Goal: Task Accomplishment & Management: Manage account settings

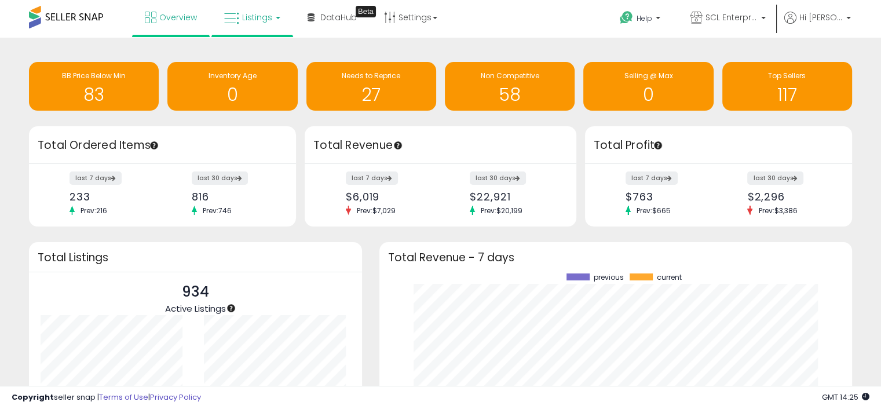
click at [253, 17] on span "Listings" at bounding box center [257, 18] width 30 height 12
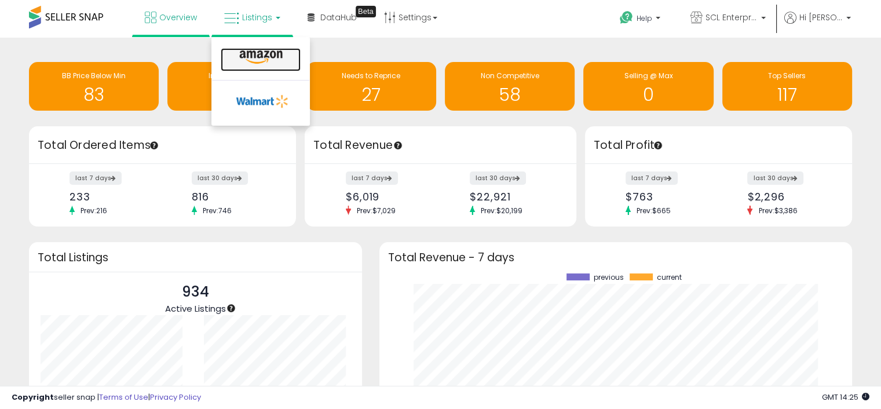
click at [255, 50] on icon at bounding box center [261, 57] width 50 height 15
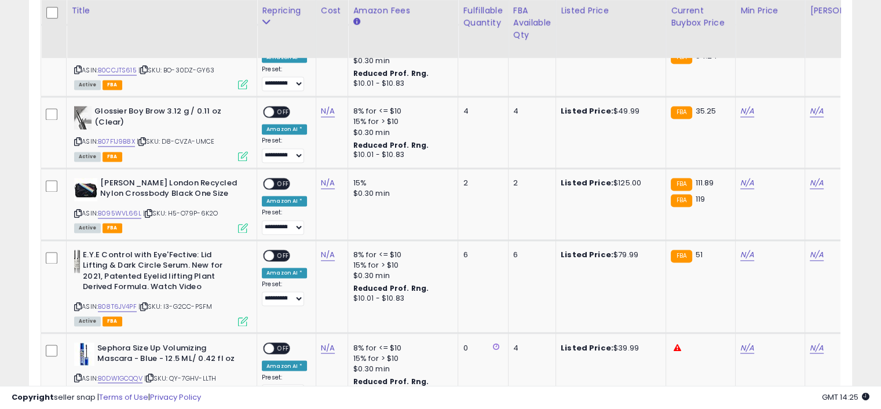
scroll to position [2027, 0]
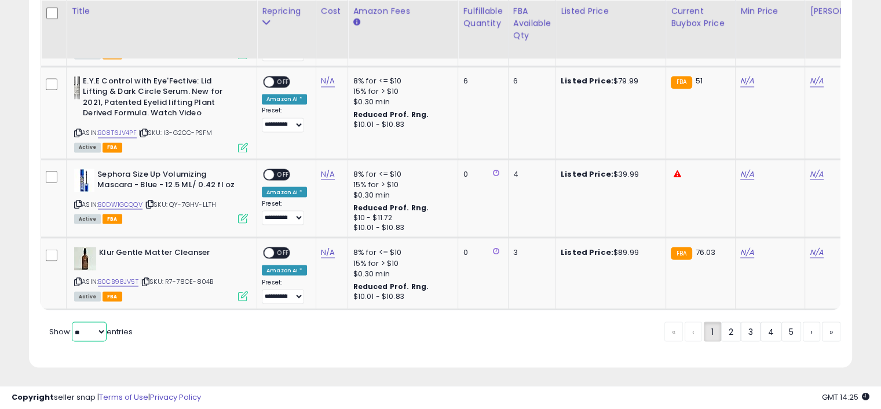
click at [90, 331] on select "** **" at bounding box center [89, 331] width 35 height 20
select select "**"
click at [73, 321] on select "** **" at bounding box center [89, 331] width 35 height 20
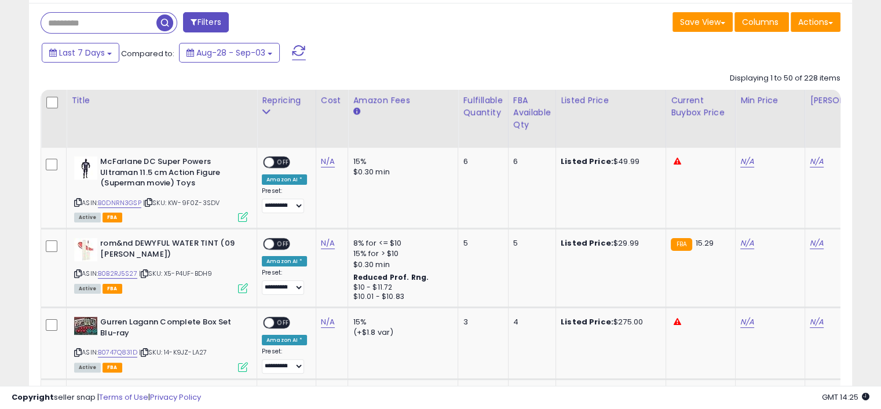
scroll to position [225, 0]
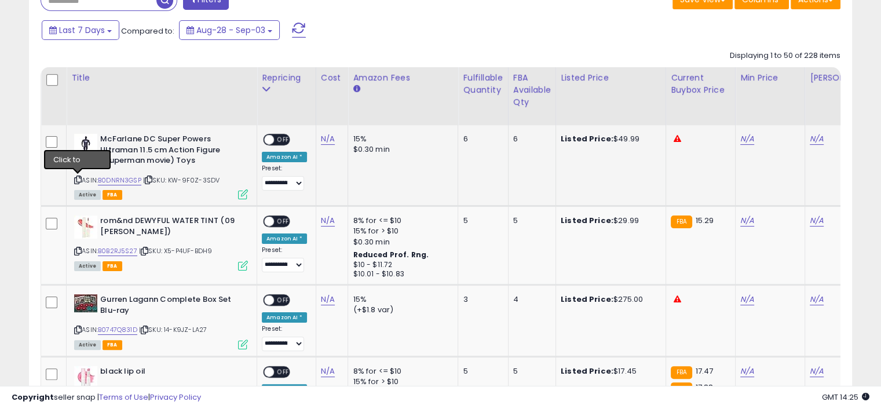
click at [76, 180] on icon at bounding box center [78, 180] width 8 height 6
click at [130, 180] on link "B0DNRN3GSP" at bounding box center [119, 181] width 43 height 10
click at [740, 142] on link "N/A" at bounding box center [747, 139] width 14 height 12
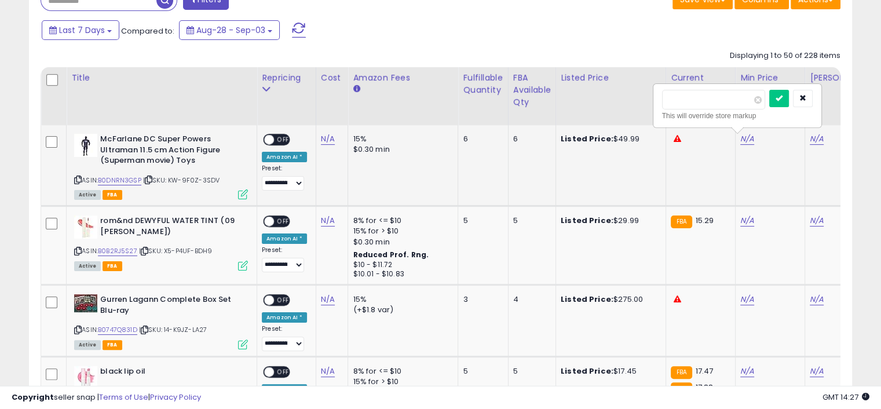
scroll to position [0, 20]
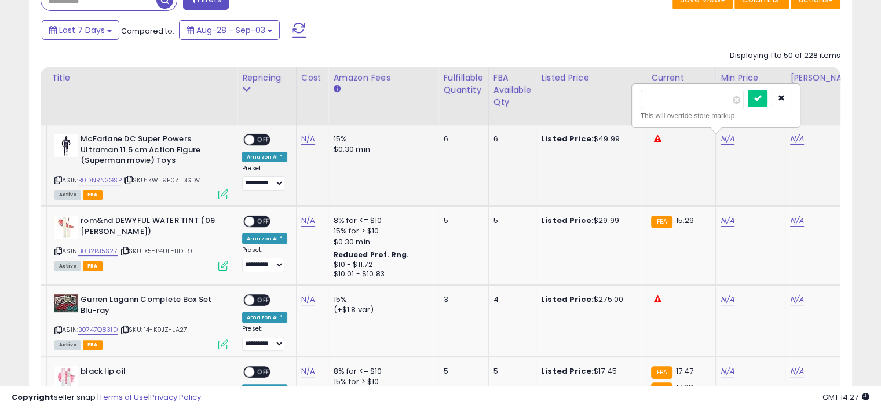
type input "*****"
click button "submit" at bounding box center [758, 98] width 20 height 17
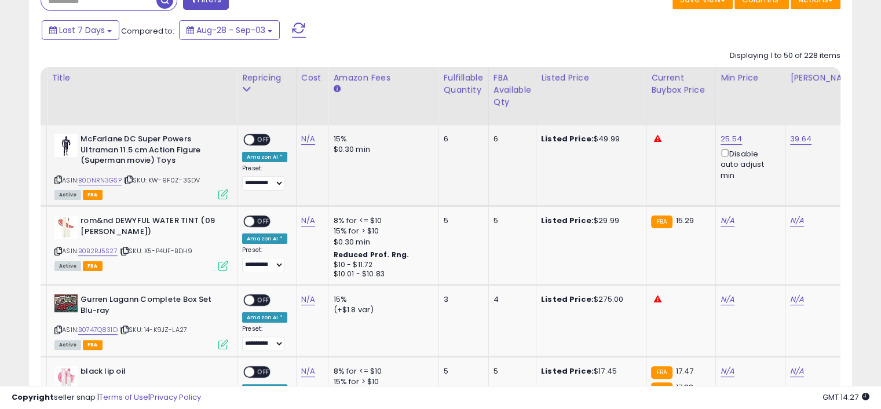
click at [268, 142] on span "OFF" at bounding box center [263, 140] width 19 height 10
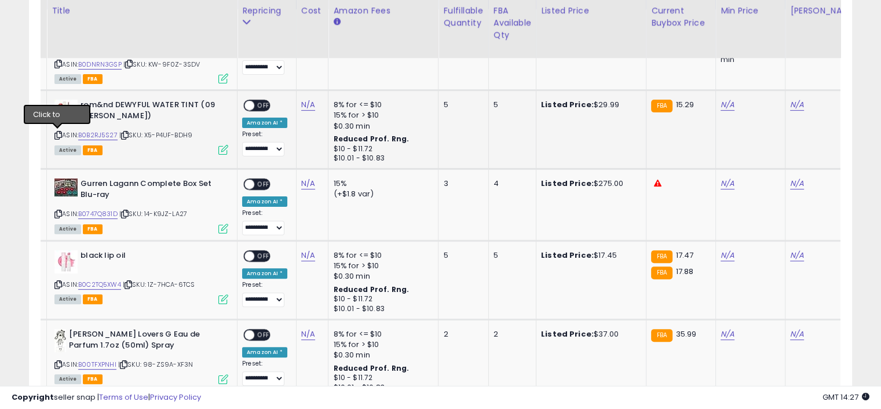
click at [57, 134] on icon at bounding box center [58, 135] width 8 height 6
click at [98, 133] on link "B0B2RJ5S27" at bounding box center [97, 135] width 39 height 10
click at [723, 106] on link "N/A" at bounding box center [728, 105] width 14 height 12
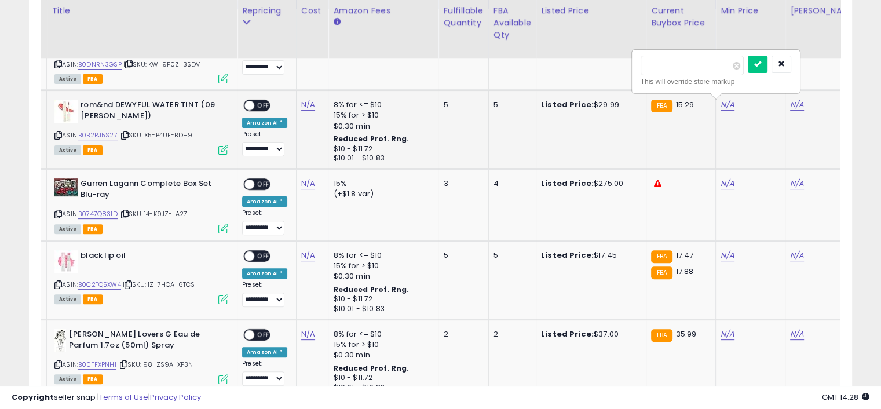
type input "*****"
click button "submit" at bounding box center [758, 64] width 20 height 17
click at [266, 104] on span "OFF" at bounding box center [263, 106] width 19 height 10
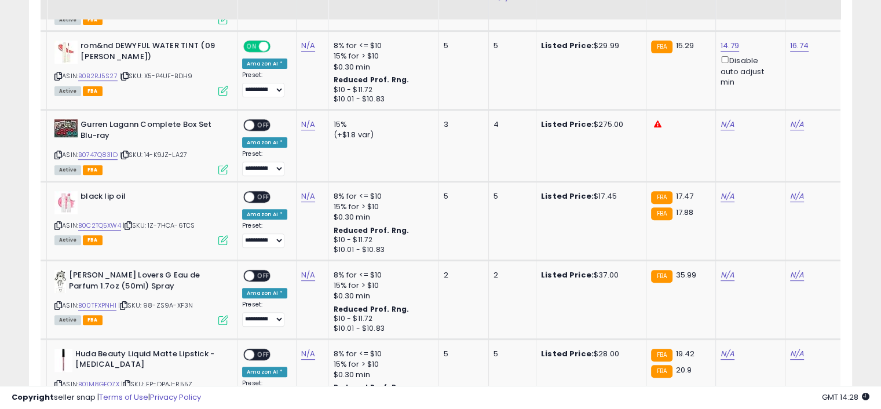
scroll to position [457, 0]
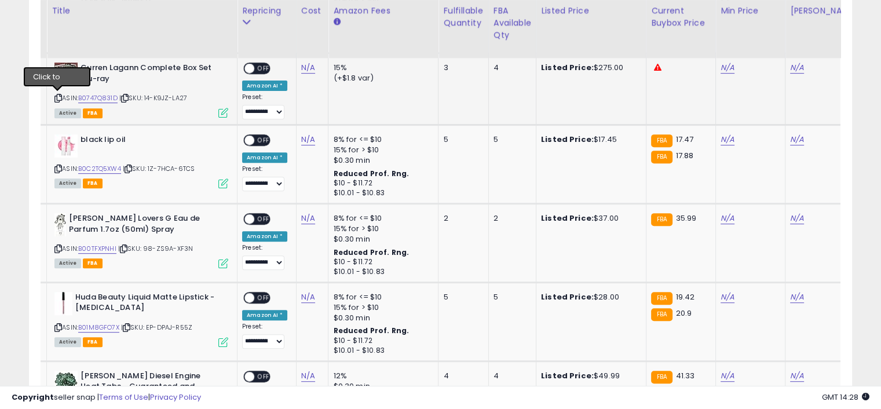
click at [57, 95] on icon at bounding box center [58, 98] width 8 height 6
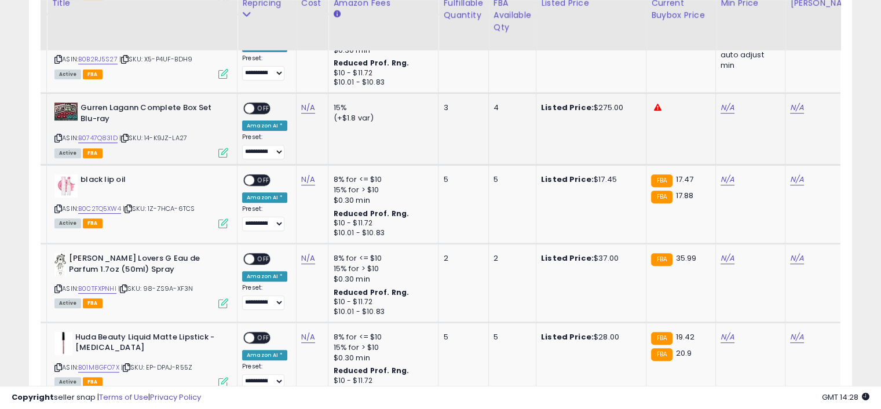
scroll to position [399, 0]
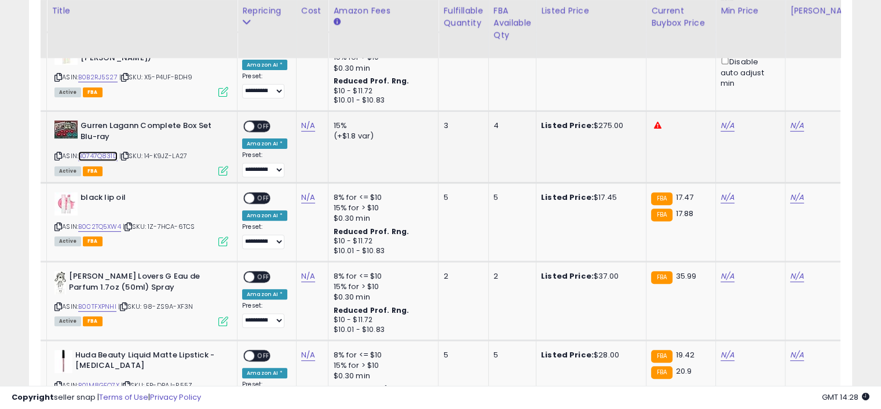
click at [103, 155] on link "B0747Q831D" at bounding box center [97, 156] width 39 height 10
click at [723, 127] on link "N/A" at bounding box center [728, 126] width 14 height 12
type input "***"
click button "submit" at bounding box center [758, 84] width 20 height 17
click at [262, 122] on span "OFF" at bounding box center [263, 127] width 19 height 10
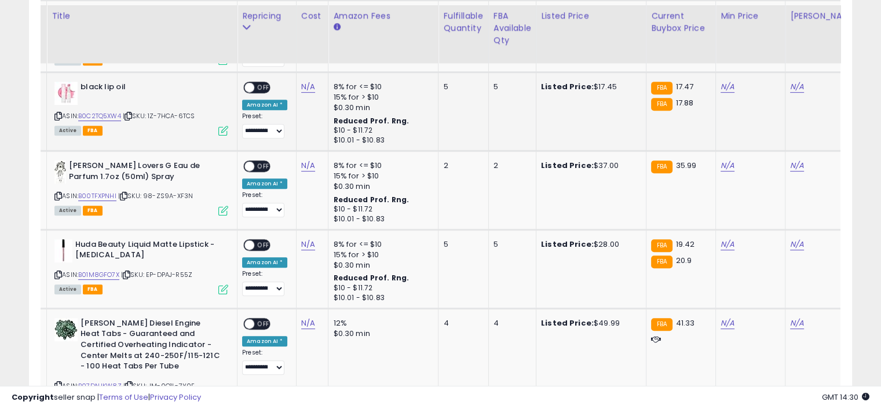
scroll to position [515, 0]
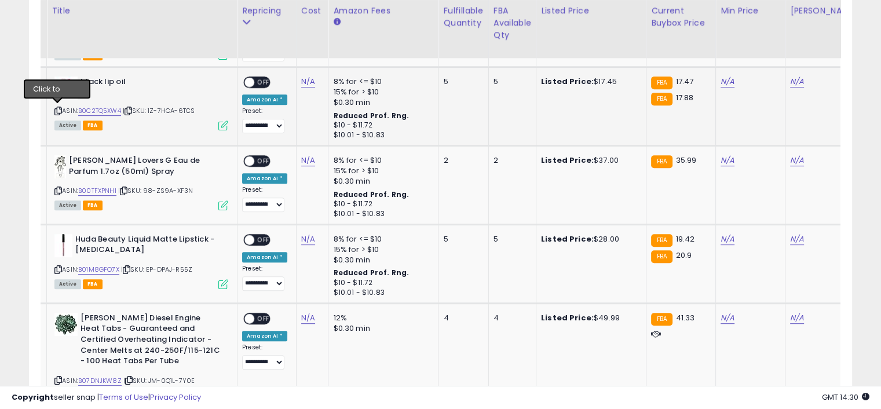
click at [58, 108] on icon at bounding box center [58, 111] width 8 height 6
click at [108, 107] on link "B0C2TQ5XW4" at bounding box center [99, 111] width 43 height 10
click at [723, 80] on link "N/A" at bounding box center [728, 82] width 14 height 12
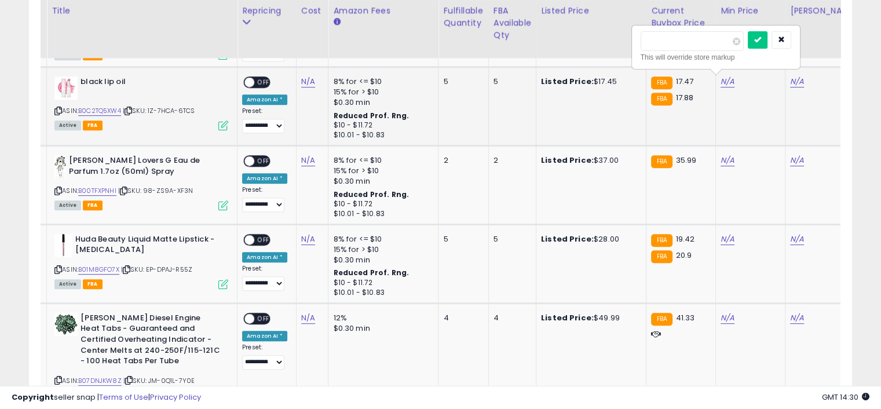
type input "*****"
click button "submit" at bounding box center [758, 39] width 20 height 17
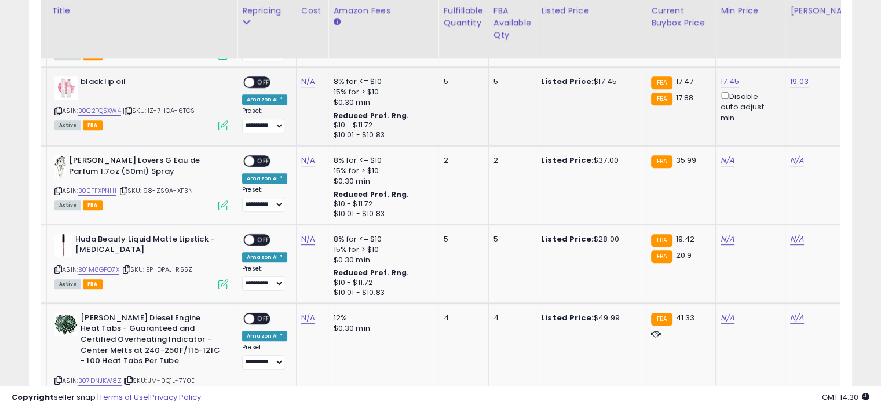
click at [266, 81] on span "OFF" at bounding box center [263, 83] width 19 height 10
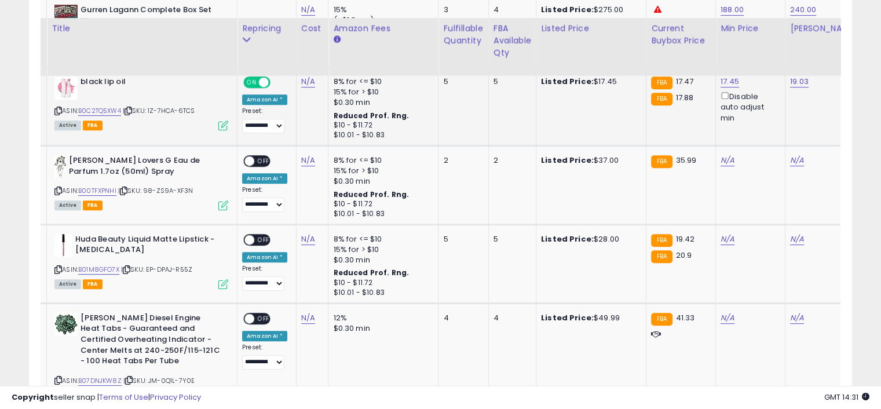
scroll to position [573, 0]
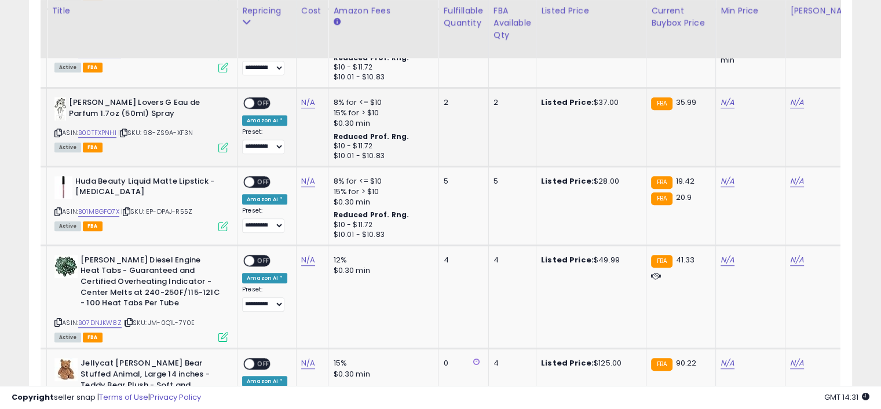
click at [58, 130] on icon at bounding box center [58, 133] width 8 height 6
click at [97, 132] on link "B00TFXPNHI" at bounding box center [97, 133] width 38 height 10
click at [726, 102] on link "N/A" at bounding box center [728, 103] width 14 height 12
type input "*****"
click button "submit" at bounding box center [758, 60] width 20 height 17
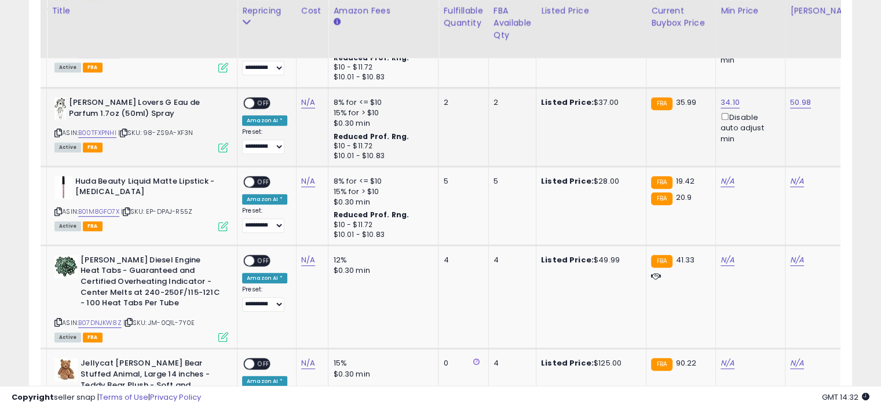
click at [261, 100] on span "OFF" at bounding box center [263, 103] width 19 height 10
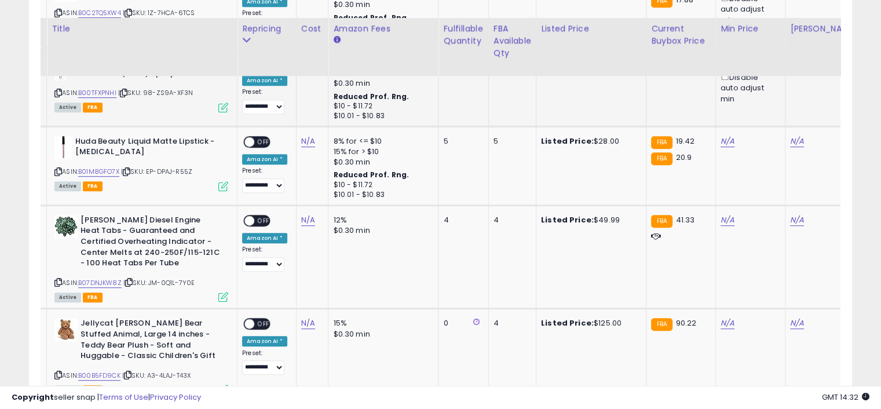
scroll to position [631, 0]
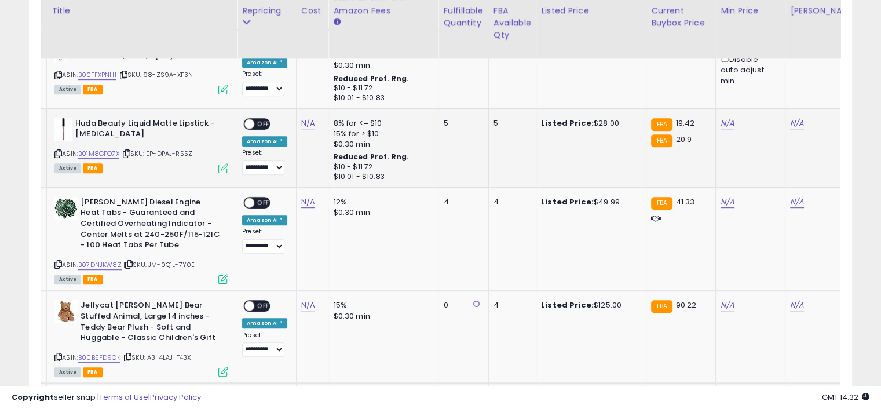
click at [54, 153] on icon at bounding box center [58, 154] width 8 height 6
click at [56, 152] on icon at bounding box center [58, 154] width 8 height 6
click at [93, 152] on link "B01M8GFO7X" at bounding box center [98, 154] width 41 height 10
click at [93, 153] on link "B01M8GFO7X" at bounding box center [98, 154] width 41 height 10
click at [724, 123] on link "N/A" at bounding box center [728, 124] width 14 height 12
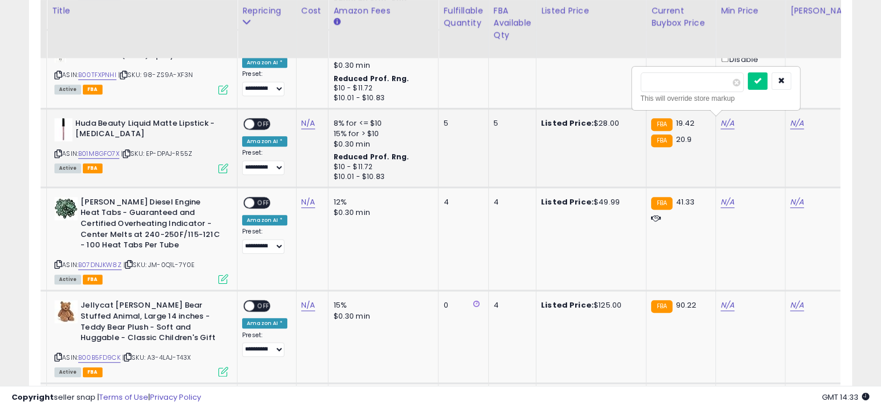
type input "*****"
click button "submit" at bounding box center [758, 80] width 20 height 17
click at [266, 122] on span "OFF" at bounding box center [263, 124] width 19 height 10
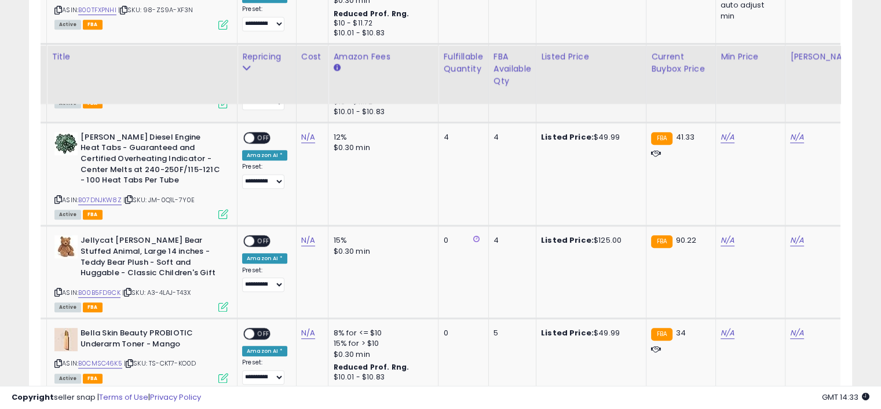
scroll to position [747, 0]
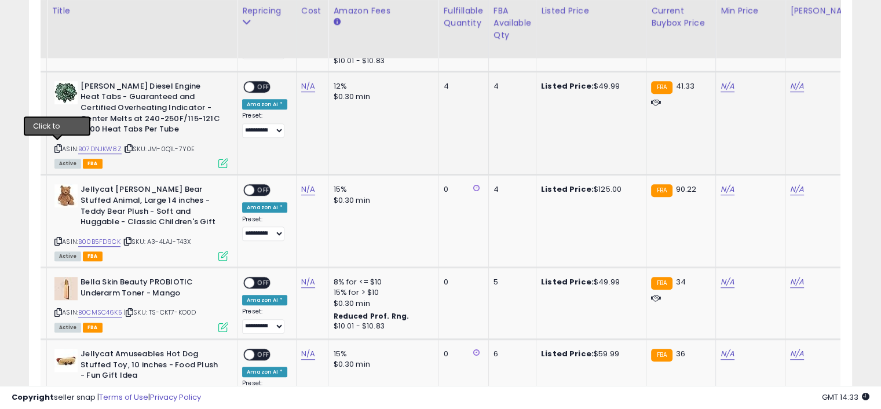
click at [63, 146] on div "ASIN: B07DNJKW8Z | SKU: JM-0Q1L-7Y0E Active FBA" at bounding box center [141, 124] width 174 height 86
click at [59, 145] on icon at bounding box center [58, 148] width 8 height 6
click at [94, 148] on link "B07DNJKW8Z" at bounding box center [99, 149] width 43 height 10
click at [723, 86] on link "N/A" at bounding box center [728, 87] width 14 height 12
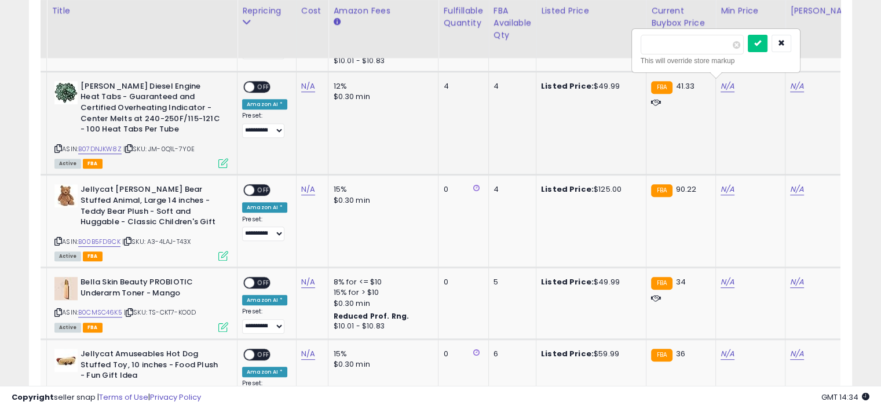
type input "**"
click button "submit" at bounding box center [758, 43] width 20 height 17
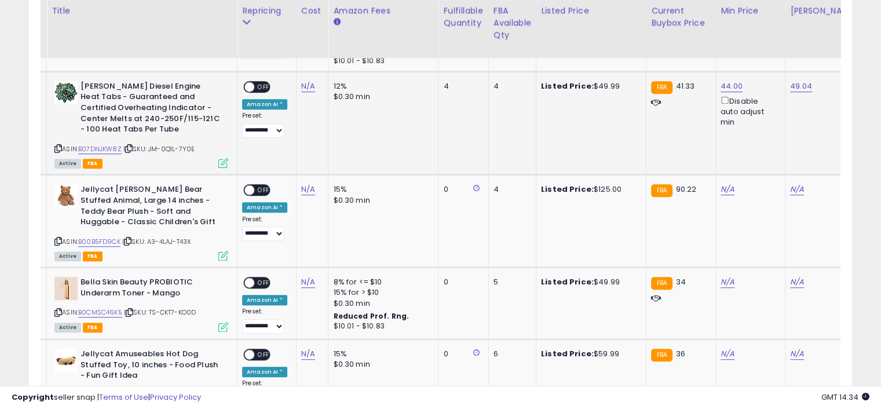
click at [262, 87] on span "OFF" at bounding box center [263, 87] width 19 height 10
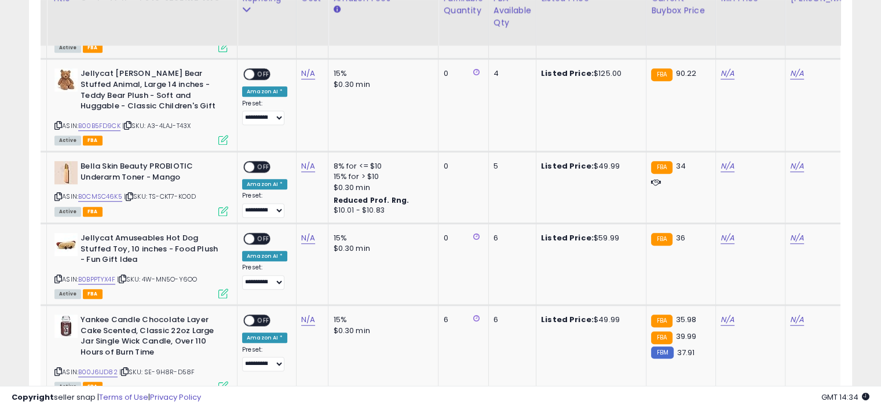
scroll to position [805, 0]
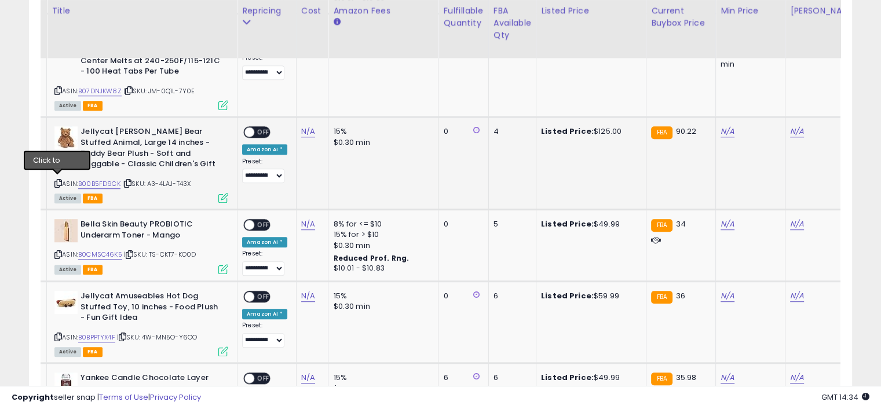
click at [58, 182] on icon at bounding box center [58, 183] width 8 height 6
click at [101, 181] on link "B00B5FD9CK" at bounding box center [99, 184] width 42 height 10
click at [728, 127] on link "N/A" at bounding box center [728, 132] width 14 height 12
type input "**"
click button "submit" at bounding box center [758, 88] width 20 height 17
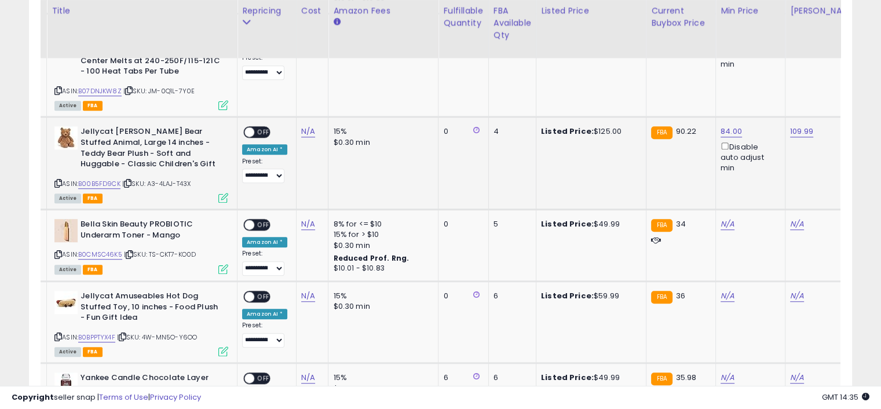
click at [265, 127] on span "OFF" at bounding box center [263, 132] width 19 height 10
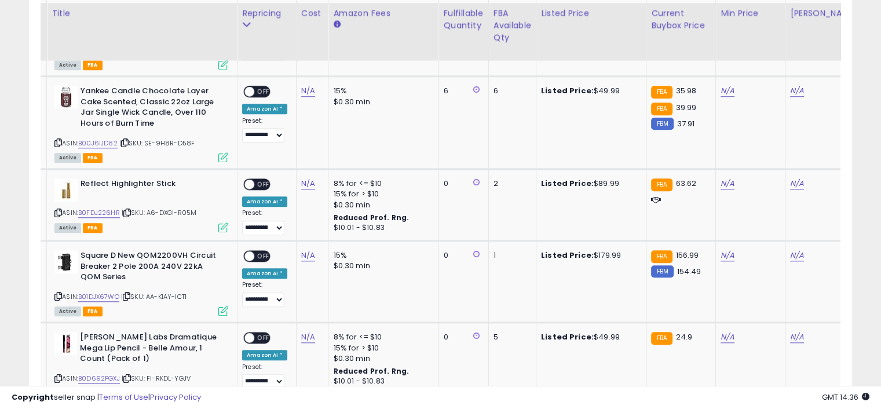
scroll to position [1094, 0]
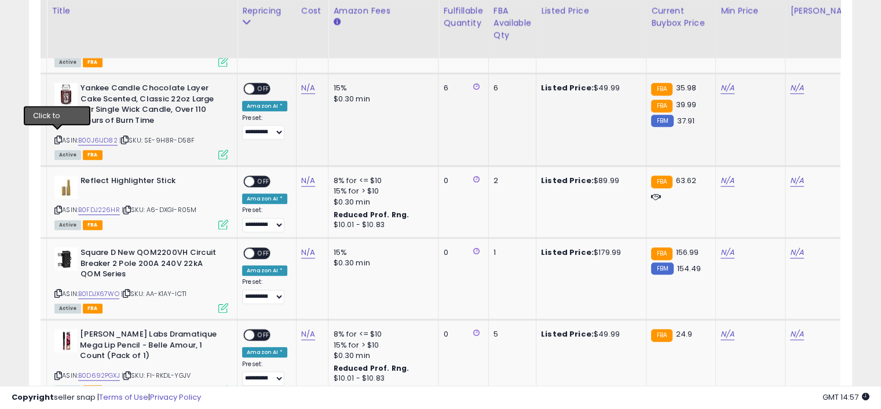
click at [60, 130] on div "ASIN: B00J6IJD82 | SKU: SE-9H8R-D58F Active FBA" at bounding box center [141, 120] width 174 height 75
click at [54, 137] on icon at bounding box center [58, 140] width 8 height 6
click at [56, 137] on icon at bounding box center [58, 140] width 8 height 6
click at [100, 136] on link "B00J6IJD82" at bounding box center [97, 141] width 39 height 10
click at [723, 87] on link "N/A" at bounding box center [728, 88] width 14 height 12
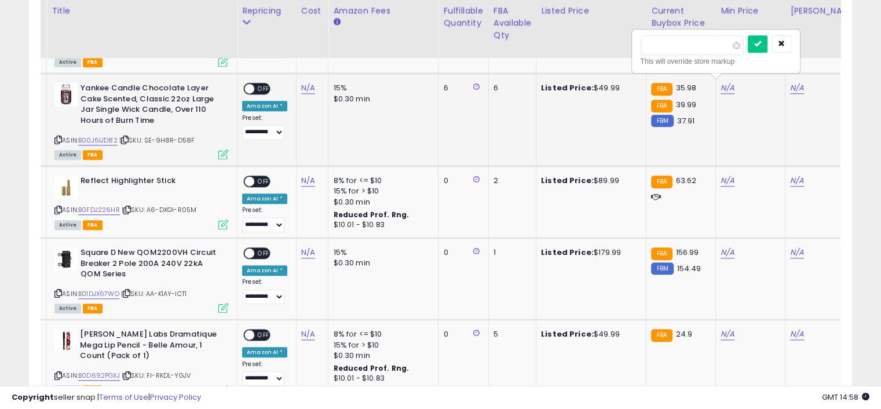
type input "*****"
click button "submit" at bounding box center [758, 43] width 20 height 17
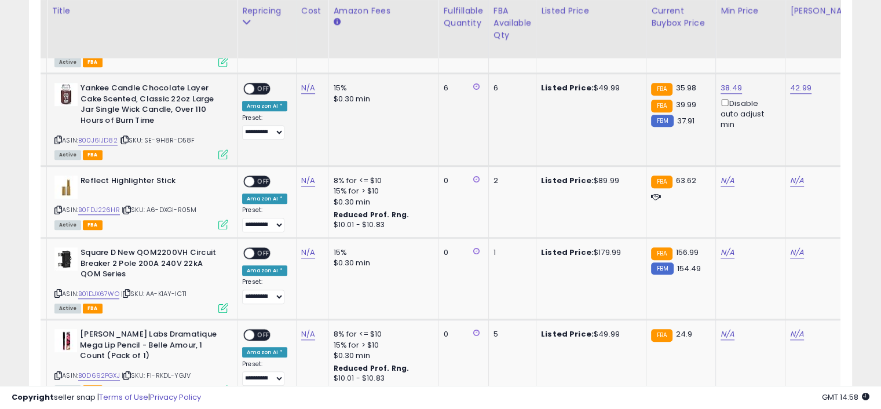
click at [268, 85] on span "OFF" at bounding box center [263, 89] width 19 height 10
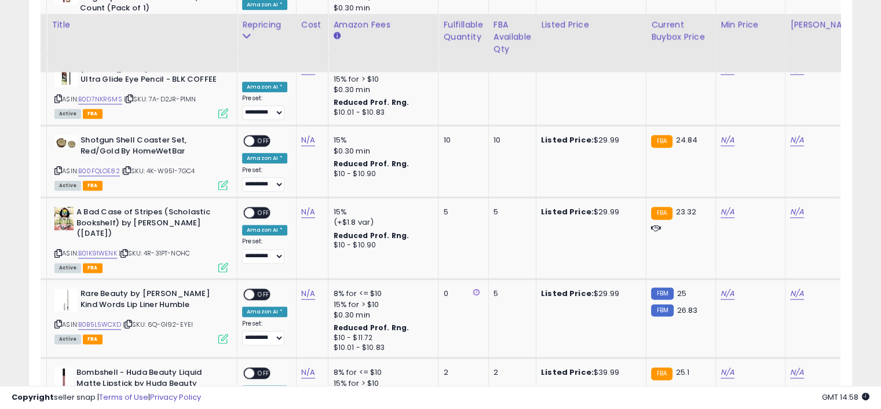
scroll to position [1500, 0]
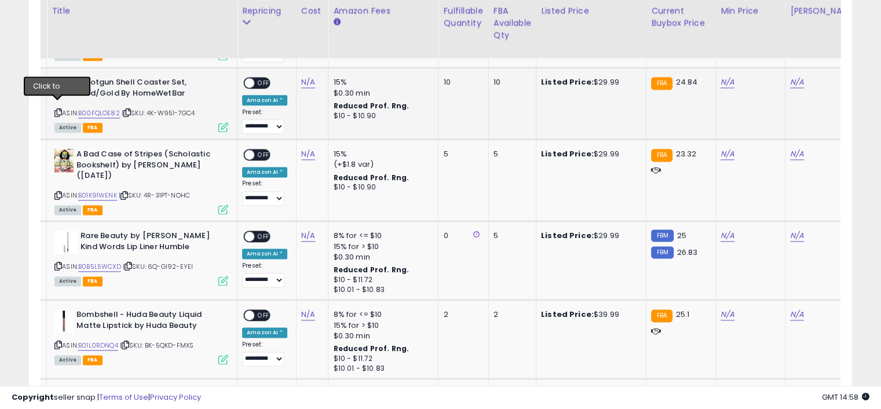
click at [56, 109] on icon at bounding box center [58, 112] width 8 height 6
click at [93, 108] on link "B00FQLOE82" at bounding box center [99, 113] width 42 height 10
click at [728, 76] on link "N/A" at bounding box center [728, 82] width 14 height 12
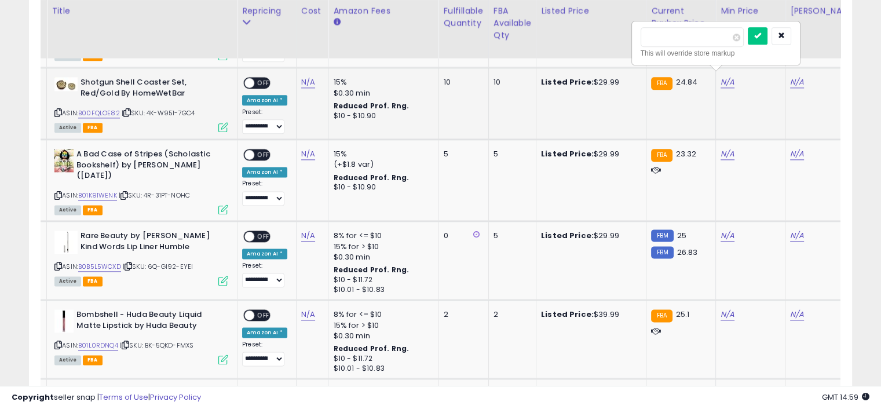
type input "**"
click button "submit" at bounding box center [758, 35] width 20 height 17
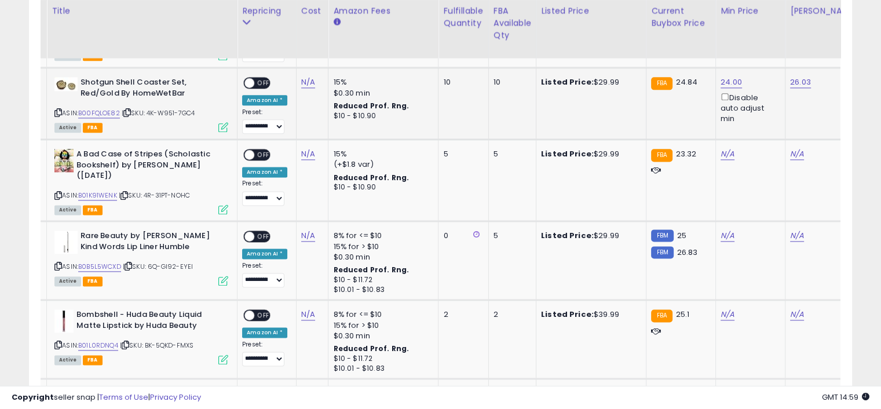
click at [263, 78] on span "OFF" at bounding box center [263, 83] width 19 height 10
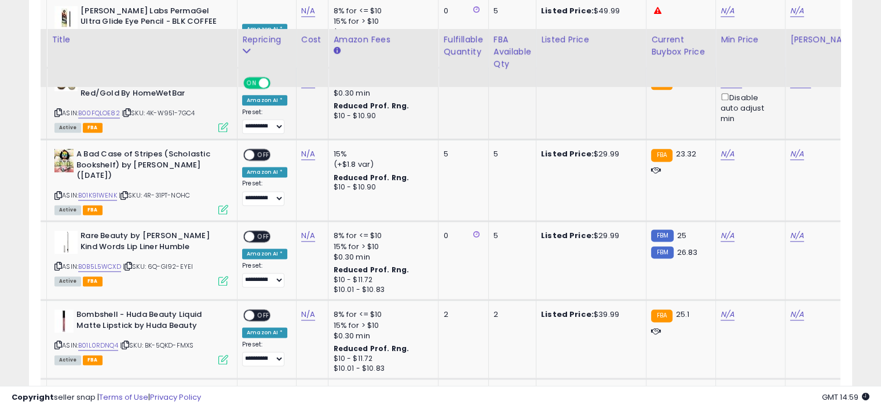
scroll to position [1558, 0]
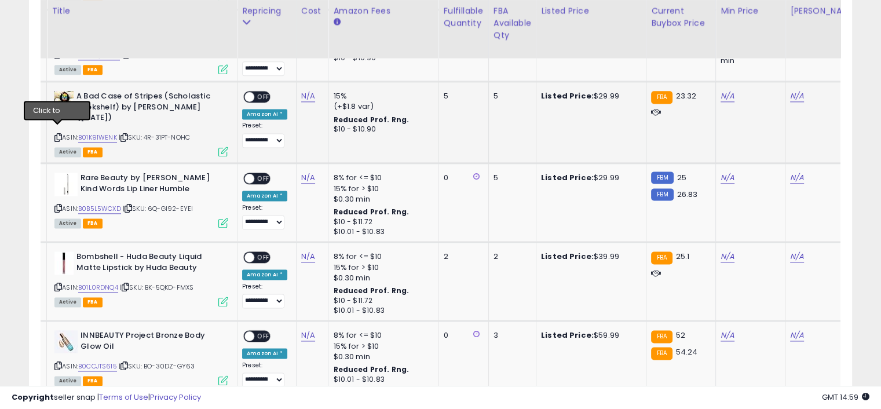
click at [59, 134] on icon at bounding box center [58, 137] width 8 height 6
click at [97, 133] on link "B01K91WENK" at bounding box center [97, 138] width 39 height 10
click at [725, 90] on link "N/A" at bounding box center [728, 96] width 14 height 12
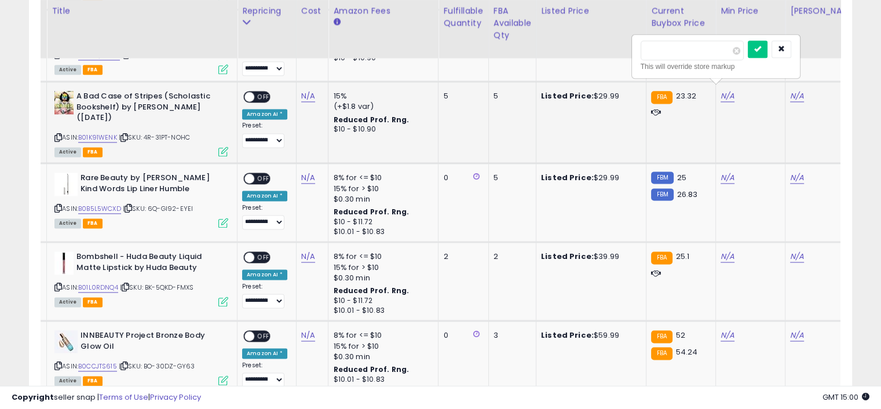
type input "*****"
click button "submit" at bounding box center [758, 49] width 20 height 17
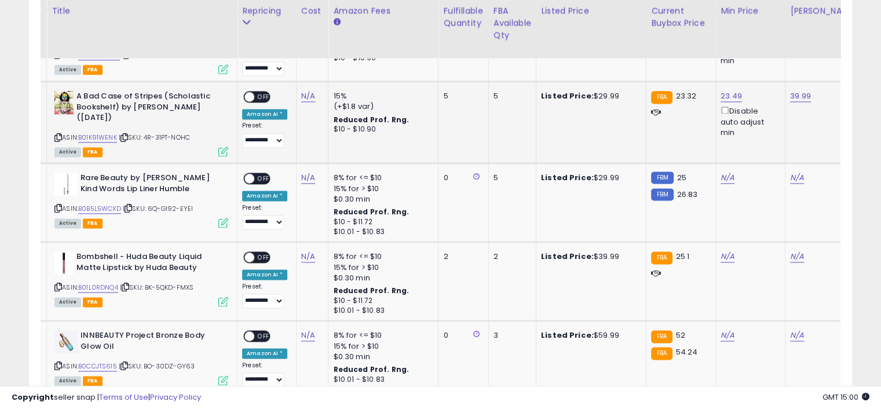
click at [265, 92] on span "OFF" at bounding box center [263, 97] width 19 height 10
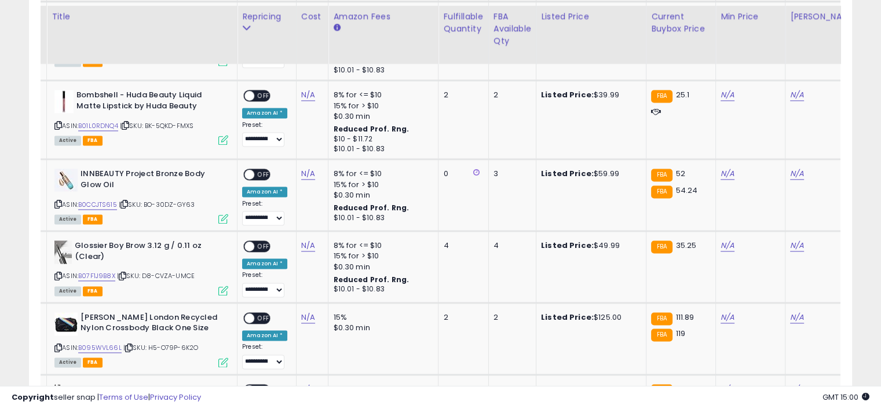
scroll to position [1731, 0]
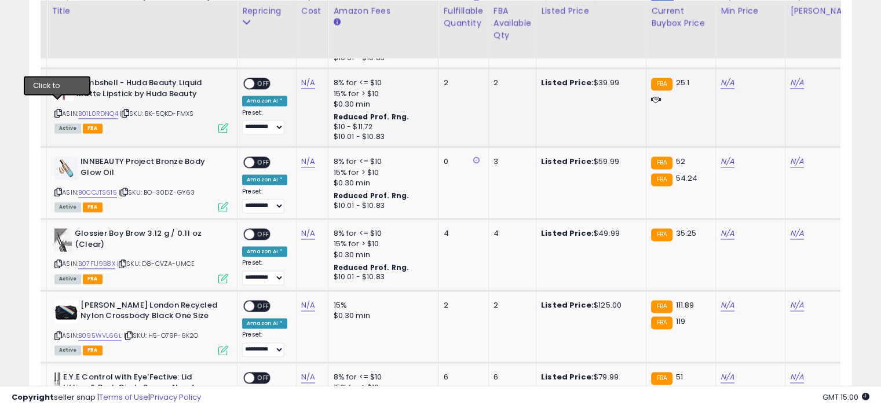
click at [54, 110] on icon at bounding box center [58, 113] width 8 height 6
click at [104, 109] on link "B01L0RDNQ4" at bounding box center [98, 114] width 40 height 10
click at [724, 77] on link "N/A" at bounding box center [728, 83] width 14 height 12
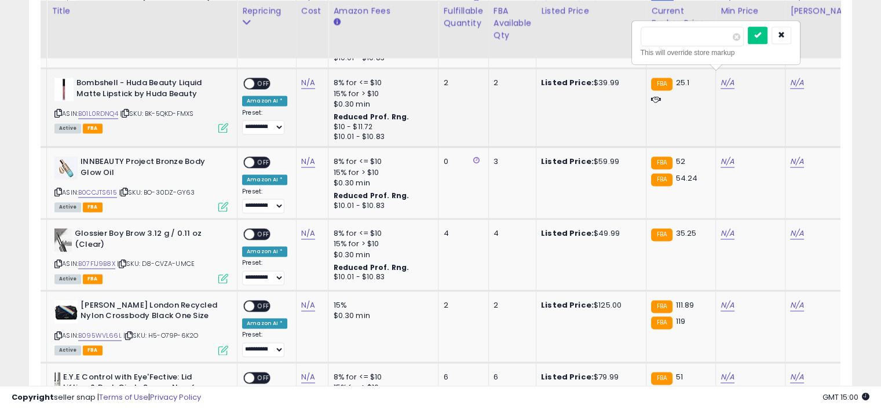
type input "**"
click button "submit" at bounding box center [758, 35] width 20 height 17
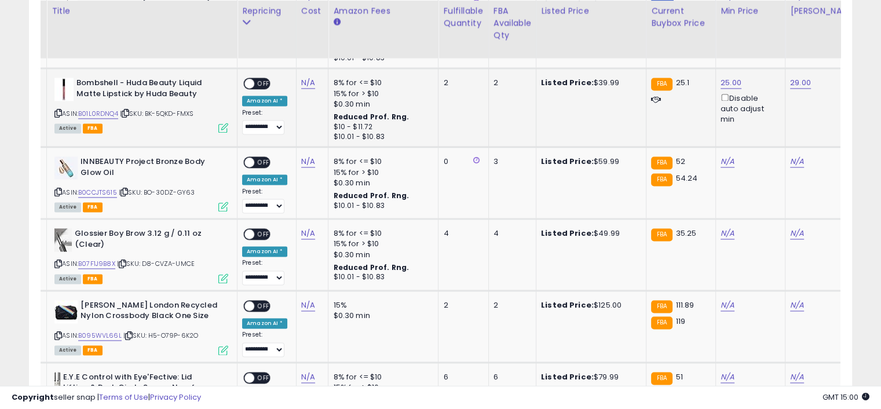
click at [266, 79] on span "OFF" at bounding box center [263, 84] width 19 height 10
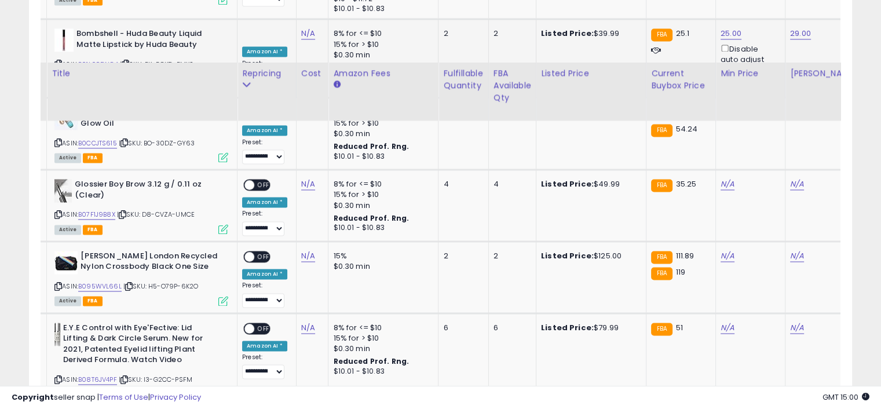
scroll to position [1847, 0]
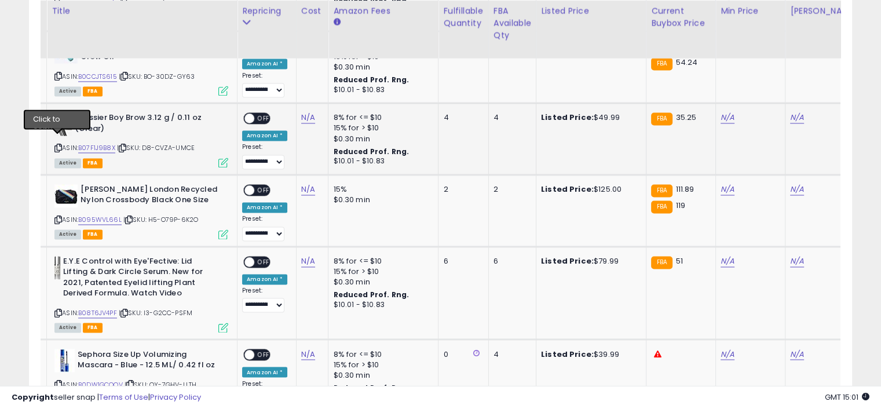
click at [58, 145] on icon at bounding box center [58, 148] width 8 height 6
click at [104, 143] on link "B07F1J9B8X" at bounding box center [96, 148] width 37 height 10
click at [728, 112] on link "N/A" at bounding box center [728, 118] width 14 height 12
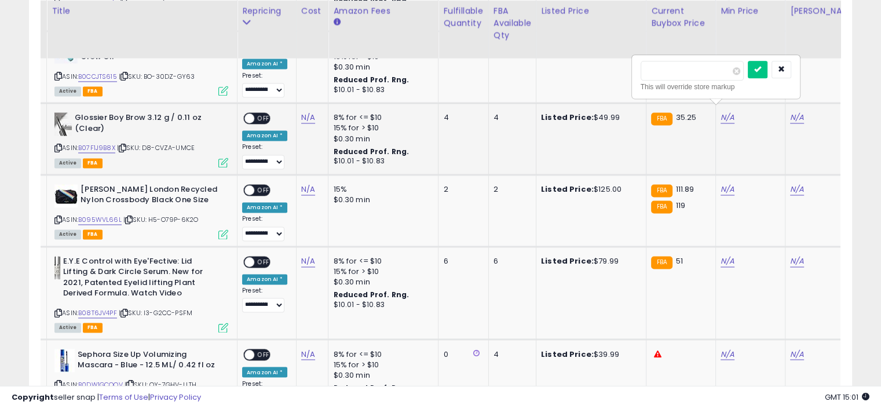
type input "**"
click button "submit" at bounding box center [758, 69] width 20 height 17
click at [263, 114] on span "OFF" at bounding box center [263, 119] width 19 height 10
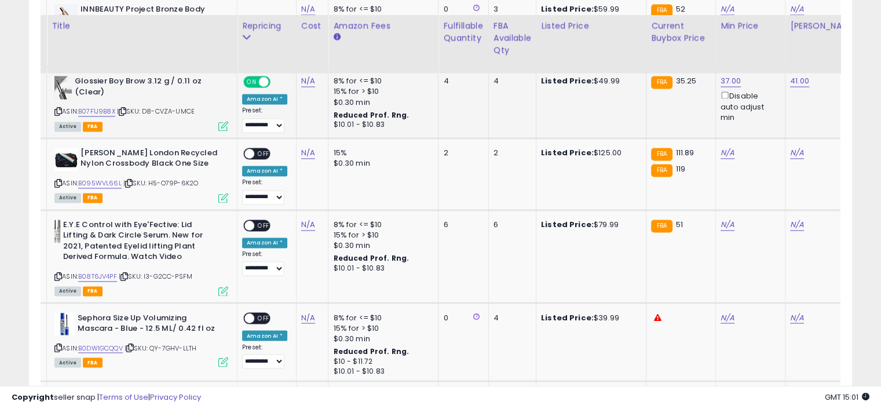
scroll to position [1905, 0]
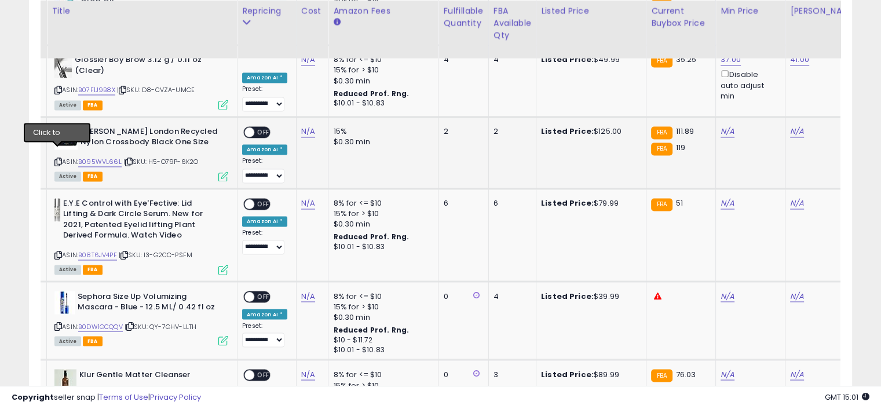
click at [58, 159] on icon at bounding box center [58, 162] width 8 height 6
click at [107, 157] on link "B095WVL66L" at bounding box center [99, 162] width 43 height 10
click at [728, 126] on link "N/A" at bounding box center [728, 132] width 14 height 12
type input "******"
click button "submit" at bounding box center [758, 82] width 20 height 17
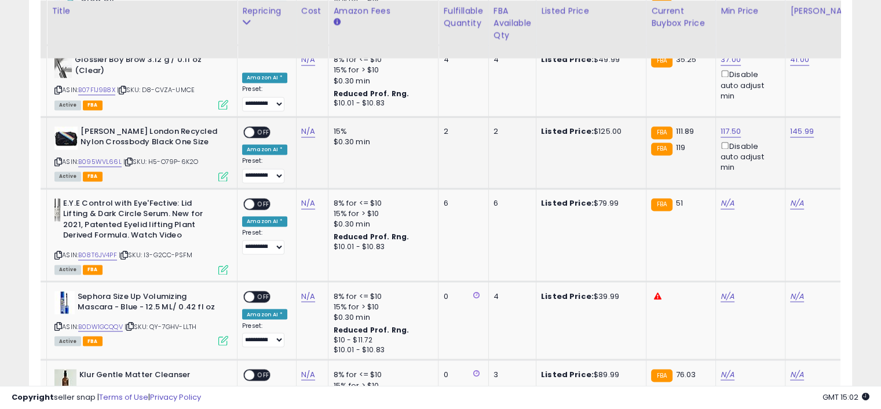
click at [260, 127] on span "OFF" at bounding box center [263, 132] width 19 height 10
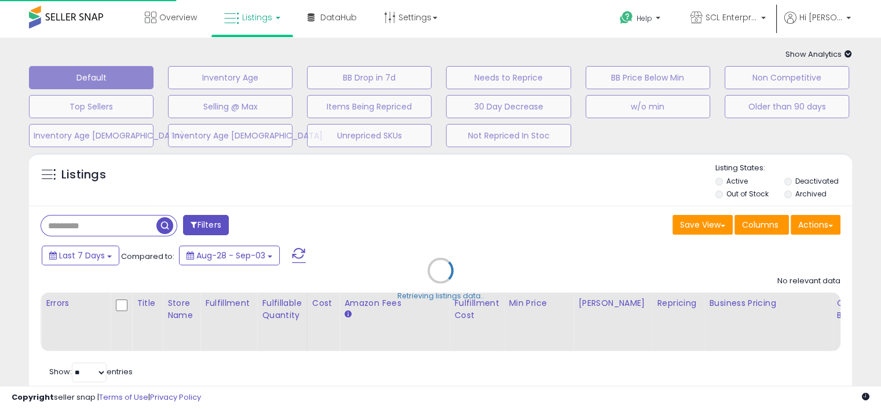
scroll to position [109, 0]
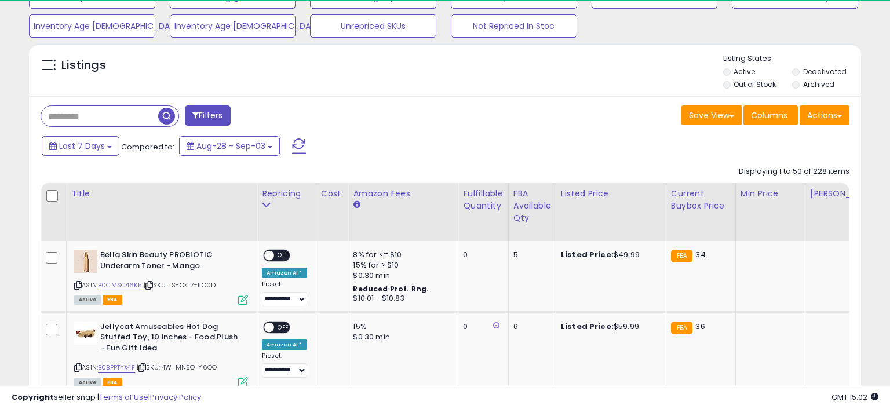
select select "**"
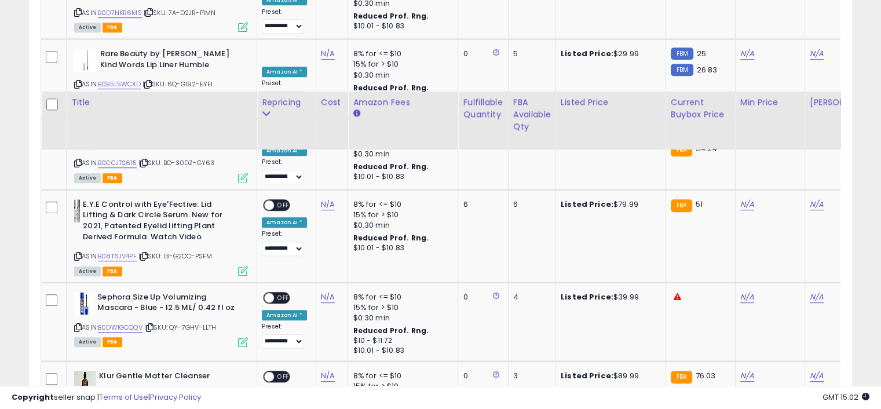
scroll to position [862, 0]
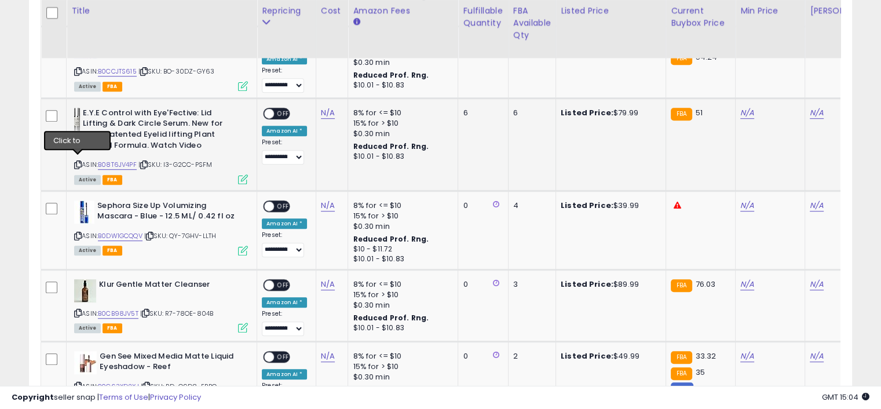
click at [79, 162] on icon at bounding box center [78, 165] width 8 height 6
click at [127, 162] on link "B08T6JV4PF" at bounding box center [117, 165] width 39 height 10
click at [750, 108] on link "N/A" at bounding box center [747, 113] width 14 height 12
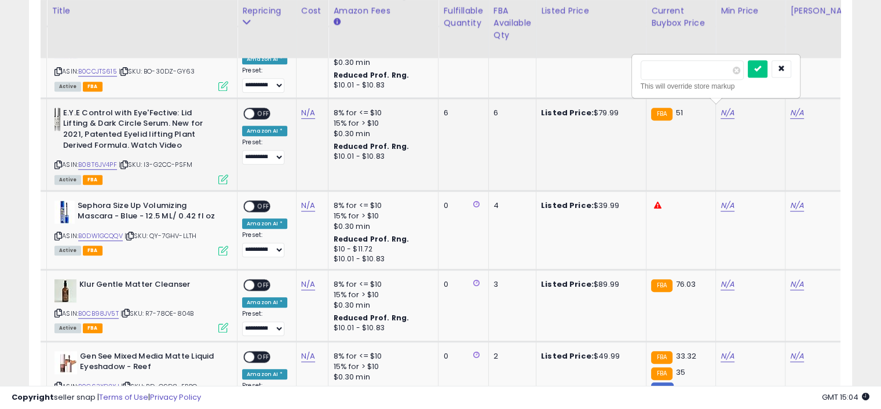
type input "*****"
click button "submit" at bounding box center [758, 68] width 20 height 17
click at [260, 109] on span "OFF" at bounding box center [263, 114] width 19 height 10
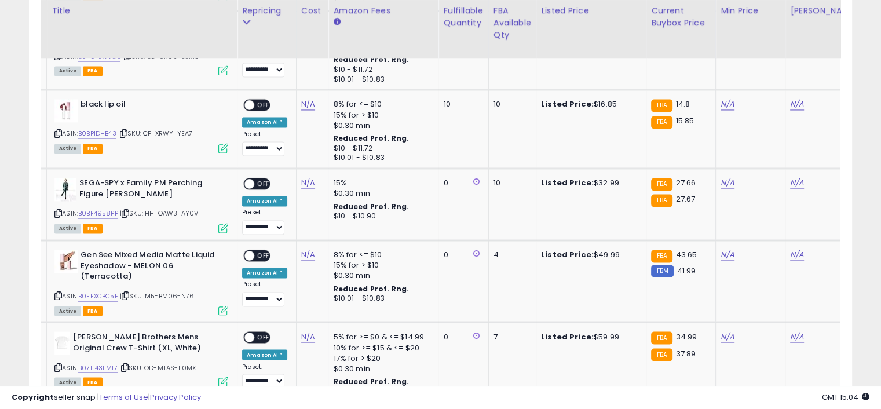
scroll to position [1905, 0]
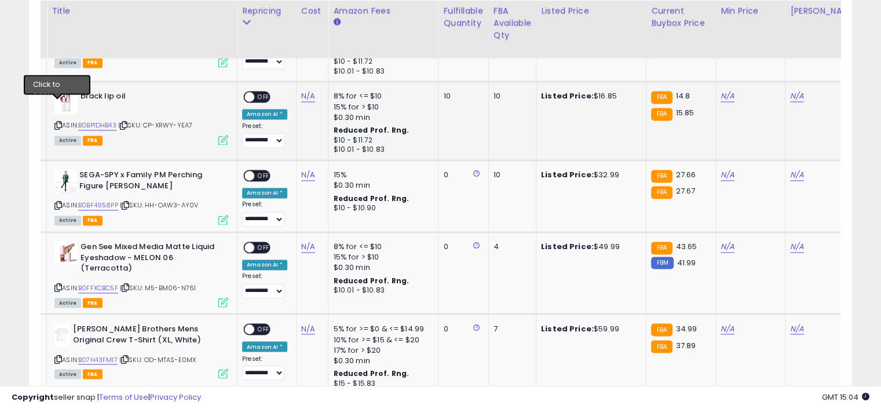
click at [59, 122] on icon at bounding box center [58, 125] width 8 height 6
click at [92, 120] on link "B0BP1DHB43" at bounding box center [97, 125] width 38 height 10
click at [728, 90] on link "N/A" at bounding box center [728, 96] width 14 height 12
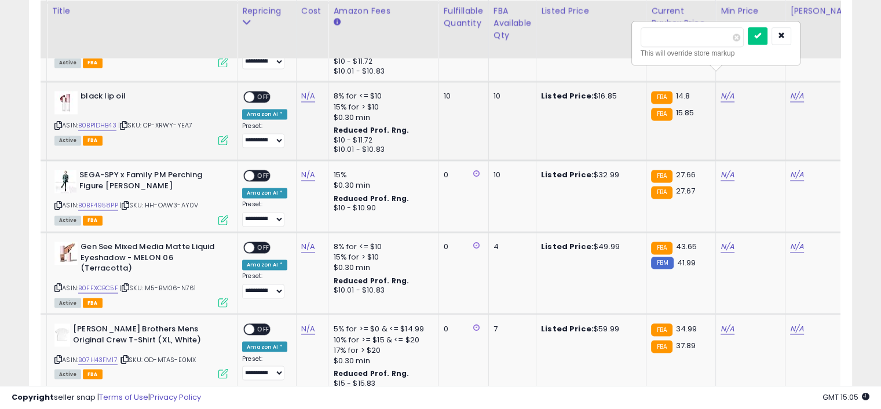
type input "*****"
click button "submit" at bounding box center [758, 35] width 20 height 17
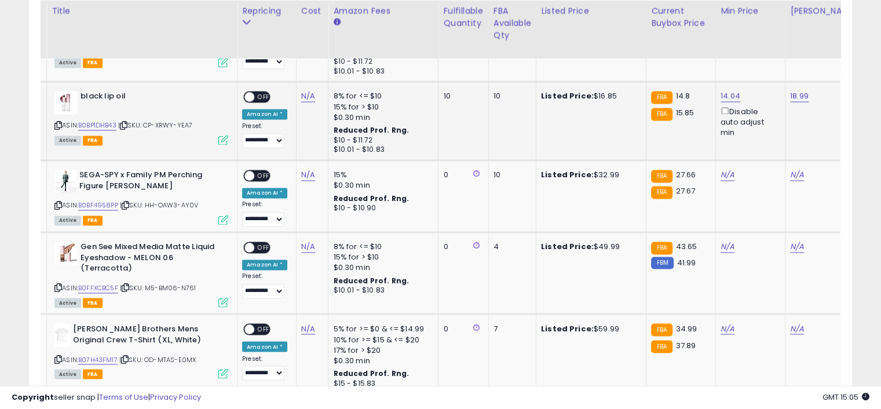
click at [266, 92] on span "OFF" at bounding box center [263, 97] width 19 height 10
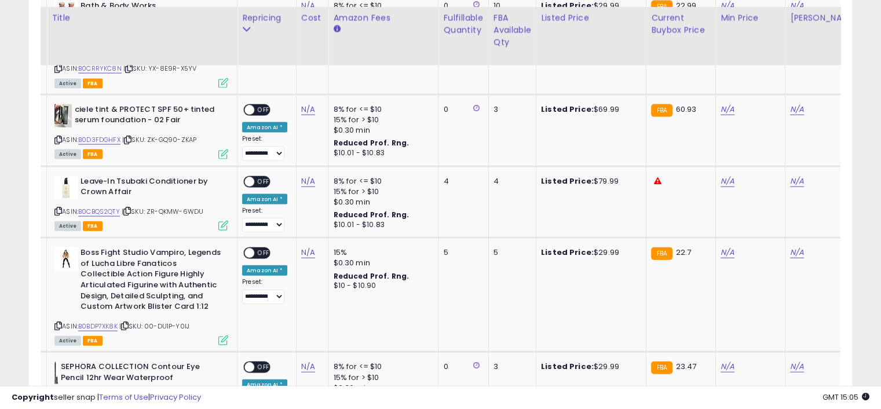
scroll to position [2600, 0]
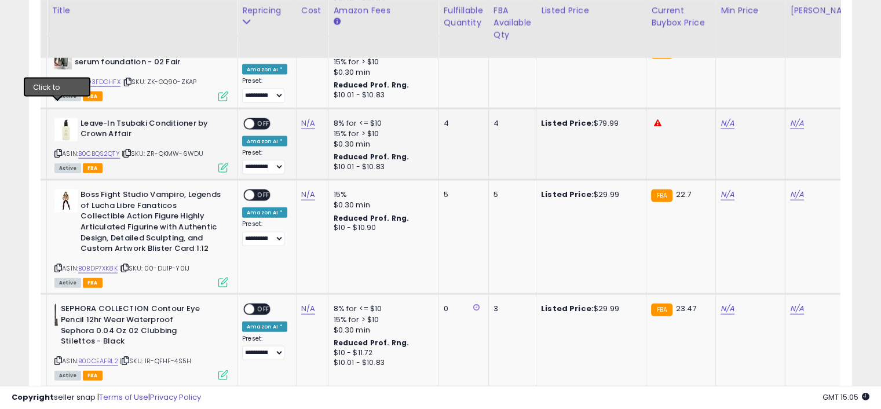
click at [56, 150] on icon at bounding box center [58, 153] width 8 height 6
click at [101, 149] on link "B0CBQS2QTY" at bounding box center [99, 154] width 42 height 10
click at [728, 118] on link "N/A" at bounding box center [728, 124] width 14 height 12
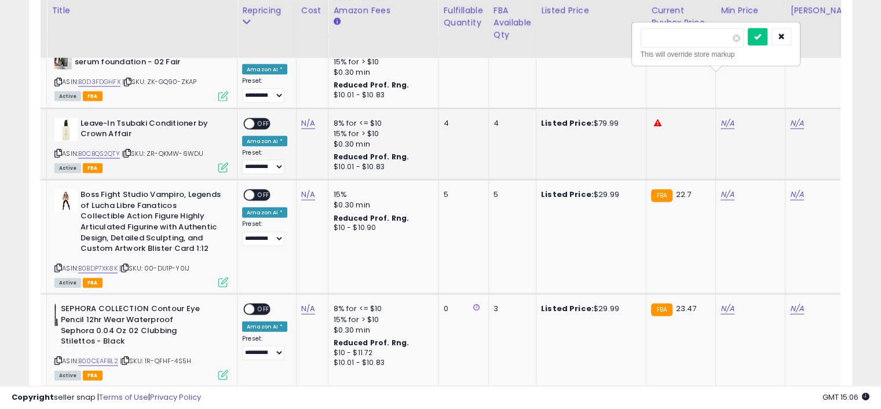
type input "*****"
click button "submit" at bounding box center [758, 36] width 20 height 17
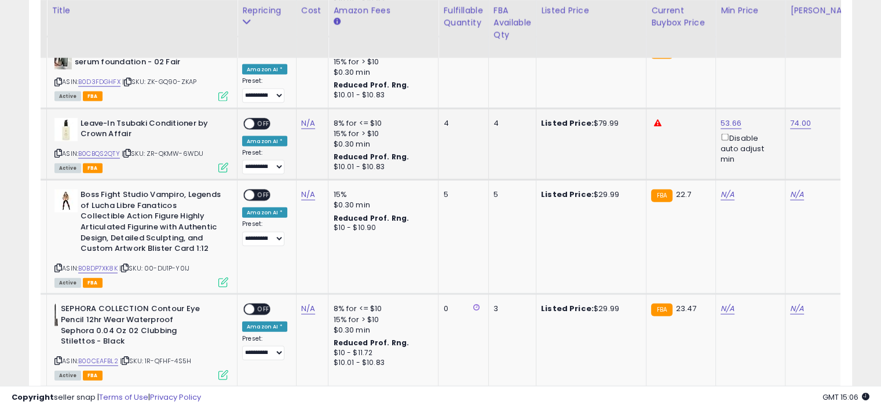
click at [264, 119] on span "OFF" at bounding box center [263, 124] width 19 height 10
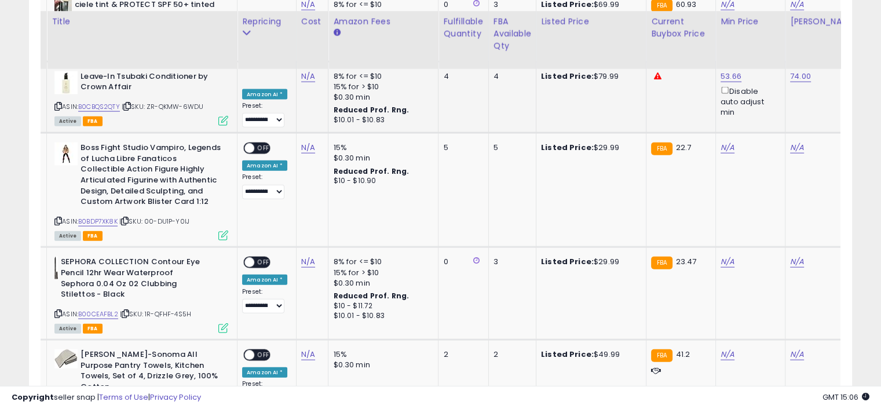
scroll to position [2658, 0]
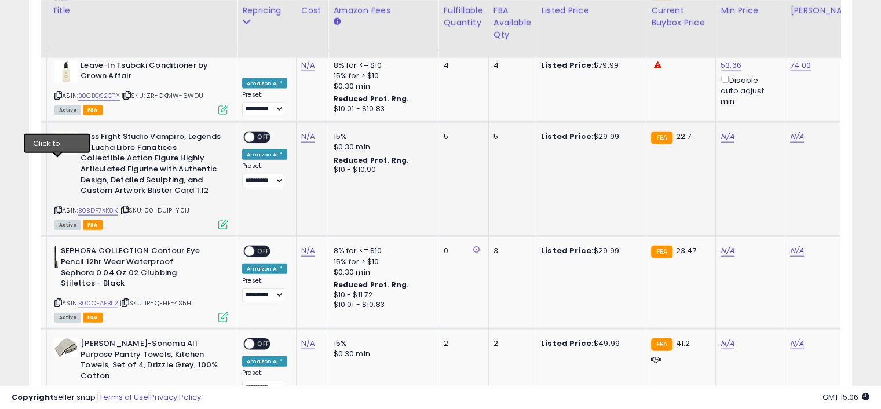
click at [57, 207] on icon at bounding box center [58, 210] width 8 height 6
click at [93, 206] on link "B0BDP7XK8K" at bounding box center [97, 211] width 39 height 10
click at [721, 131] on link "N/A" at bounding box center [728, 137] width 14 height 12
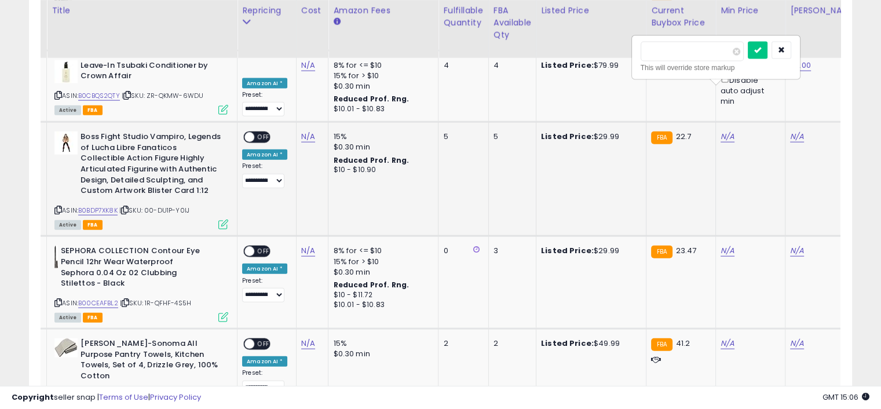
type input "**"
click button "submit" at bounding box center [758, 50] width 20 height 17
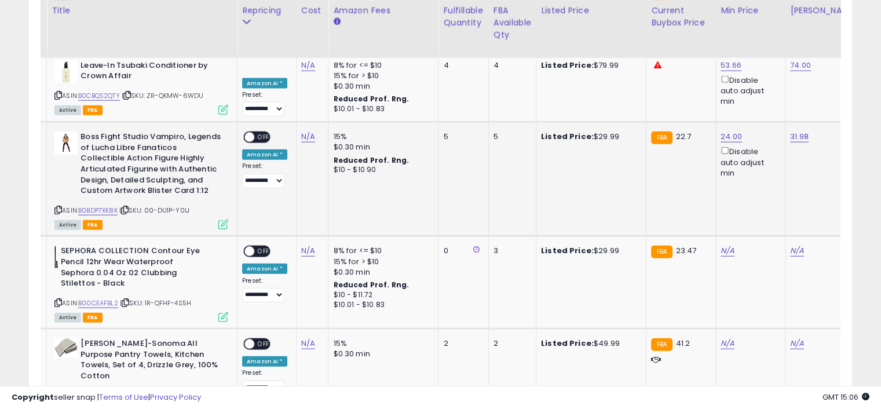
click at [254, 133] on span "OFF" at bounding box center [263, 138] width 19 height 10
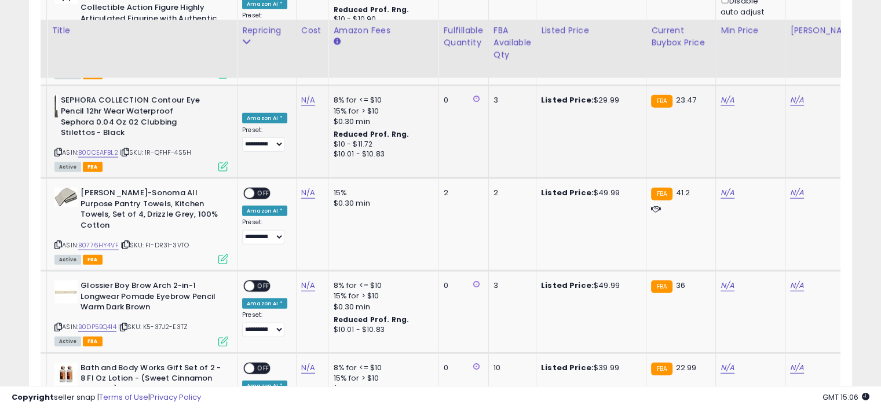
scroll to position [2832, 0]
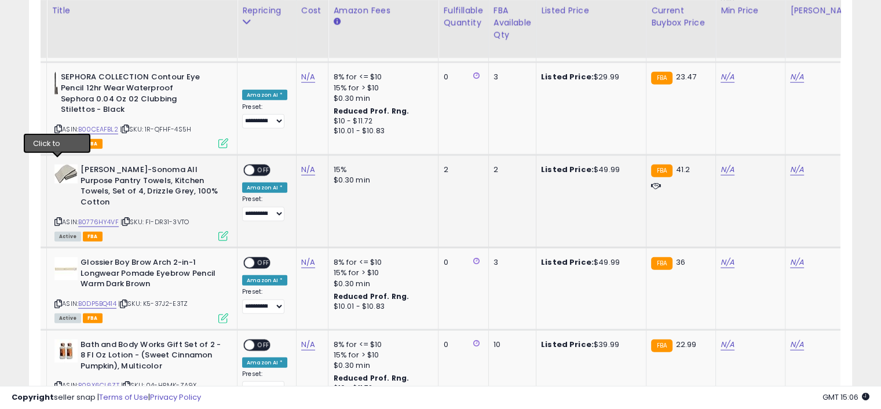
click at [57, 218] on icon at bounding box center [58, 221] width 8 height 6
click at [92, 217] on link "B0776HY4VF" at bounding box center [98, 222] width 41 height 10
click at [721, 164] on link "N/A" at bounding box center [728, 170] width 14 height 12
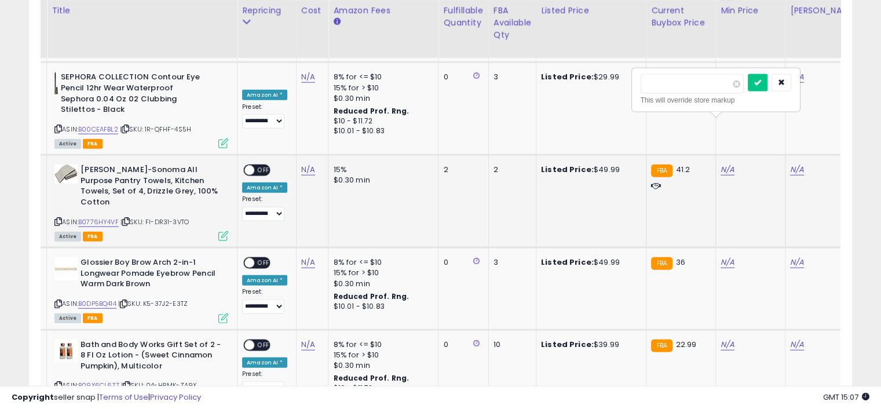
type input "*****"
click button "submit" at bounding box center [758, 82] width 20 height 17
click at [266, 166] on span "OFF" at bounding box center [263, 171] width 19 height 10
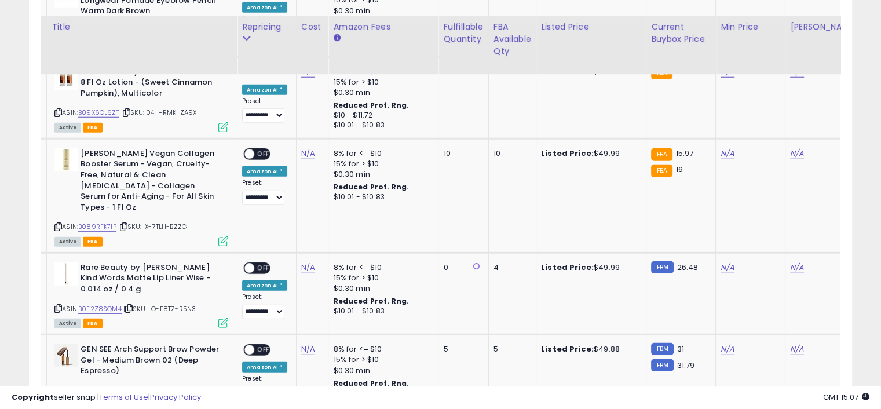
scroll to position [3121, 0]
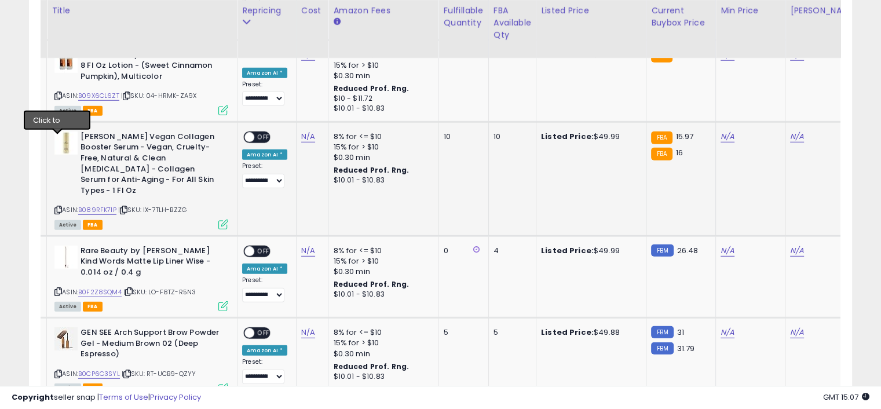
click at [57, 207] on icon at bounding box center [58, 210] width 8 height 6
click at [104, 205] on link "B089RFK71P" at bounding box center [97, 210] width 38 height 10
click at [725, 131] on link "N/A" at bounding box center [728, 137] width 14 height 12
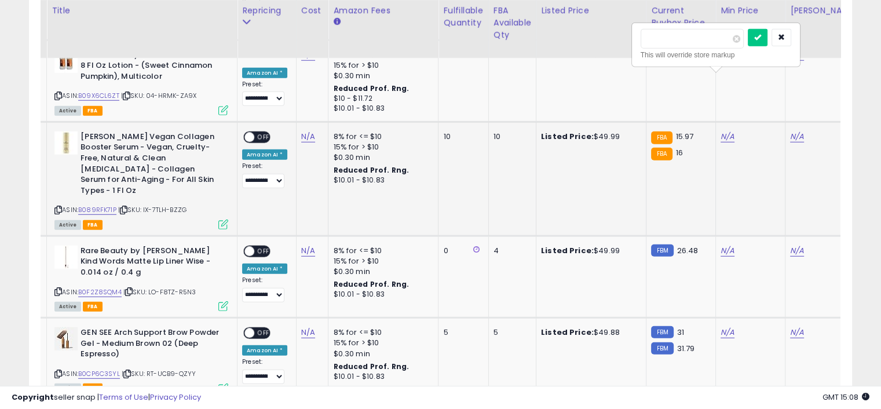
type input "*****"
click button "submit" at bounding box center [758, 37] width 20 height 17
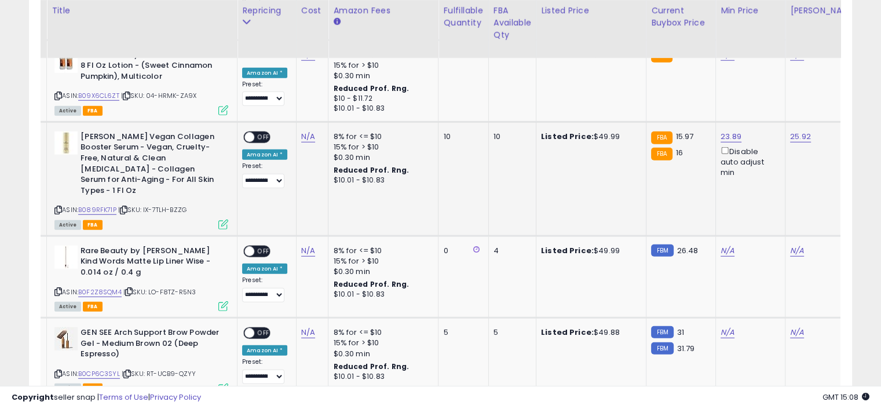
click at [266, 132] on span "OFF" at bounding box center [263, 137] width 19 height 10
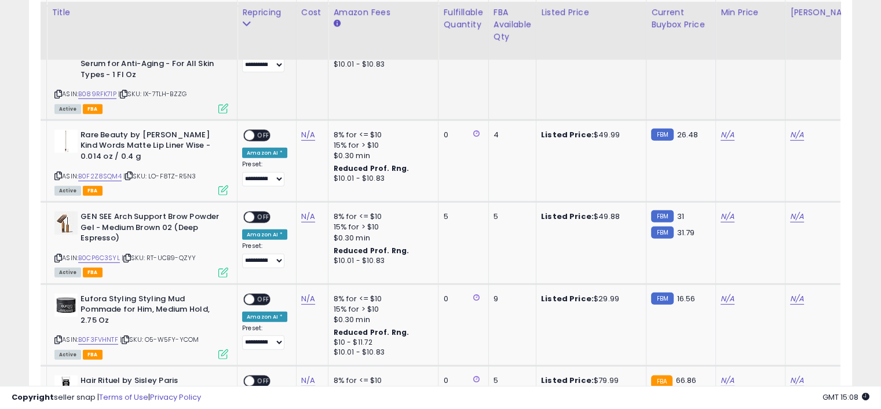
scroll to position [3295, 0]
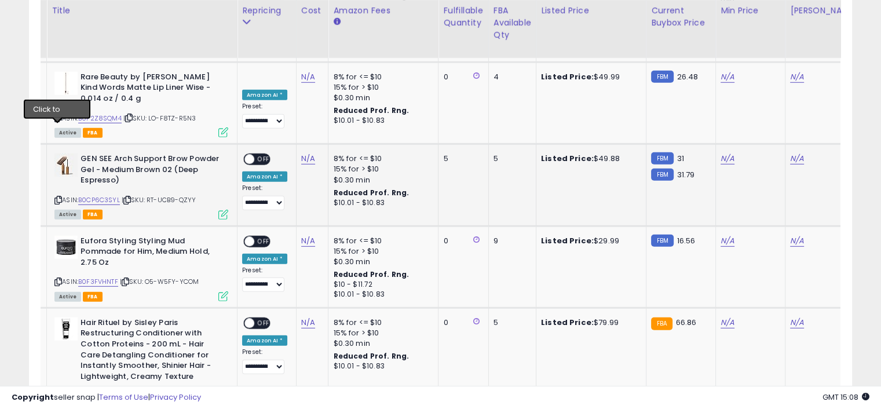
click at [58, 197] on icon at bounding box center [58, 200] width 8 height 6
click at [57, 197] on icon at bounding box center [58, 200] width 8 height 6
click at [93, 195] on link "B0CP6C3SYL" at bounding box center [99, 200] width 42 height 10
click at [730, 153] on link "N/A" at bounding box center [728, 159] width 14 height 12
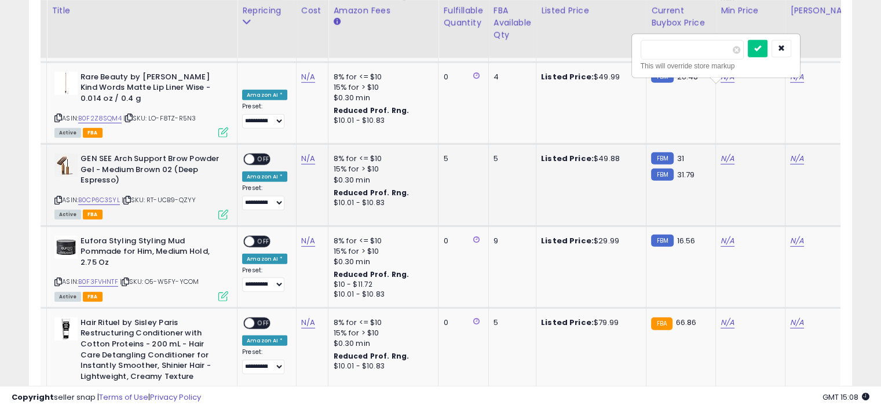
type input "**"
click button "submit" at bounding box center [758, 48] width 20 height 17
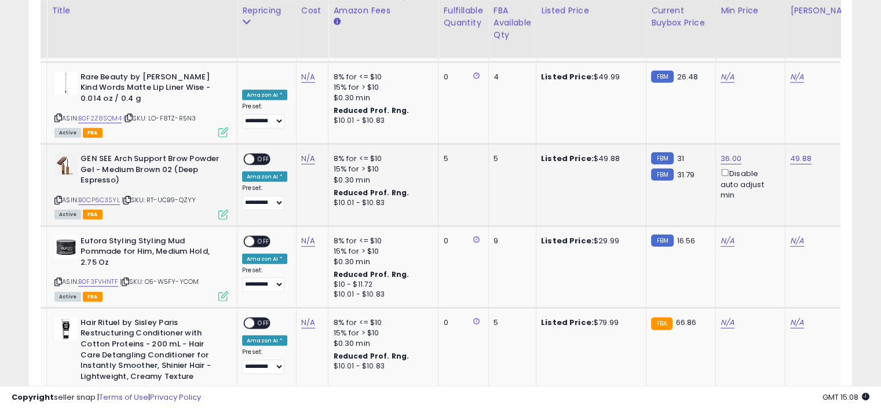
click at [264, 155] on span "OFF" at bounding box center [263, 160] width 19 height 10
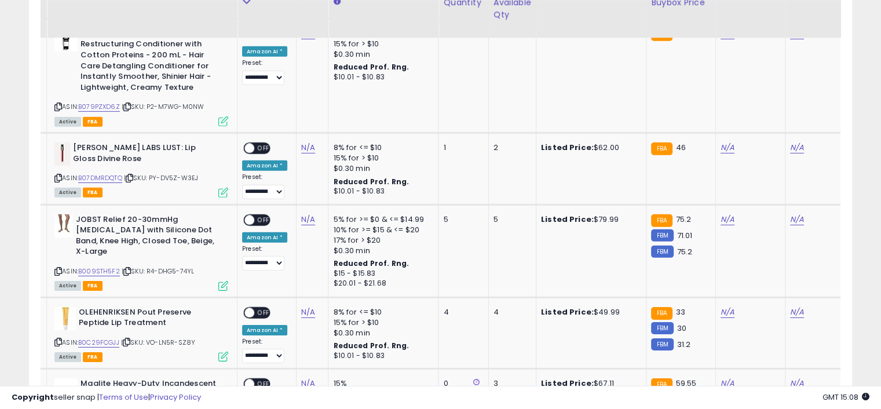
scroll to position [3585, 0]
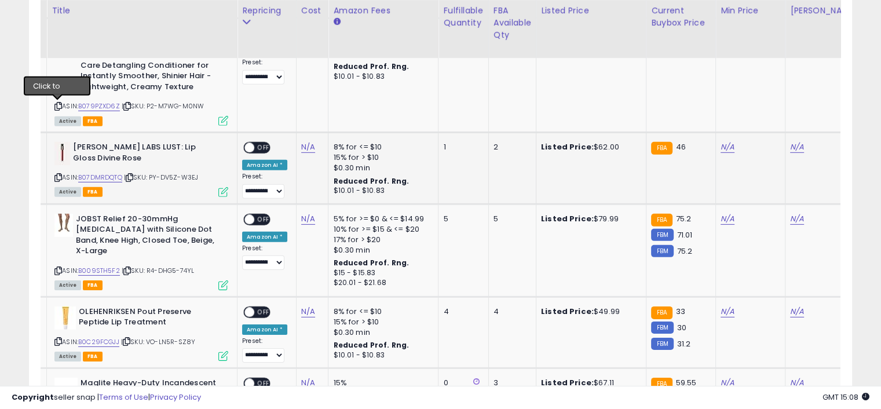
click at [59, 174] on icon at bounding box center [58, 177] width 8 height 6
click at [107, 173] on link "B07DMRDQTQ" at bounding box center [100, 178] width 44 height 10
click at [728, 141] on link "N/A" at bounding box center [728, 147] width 14 height 12
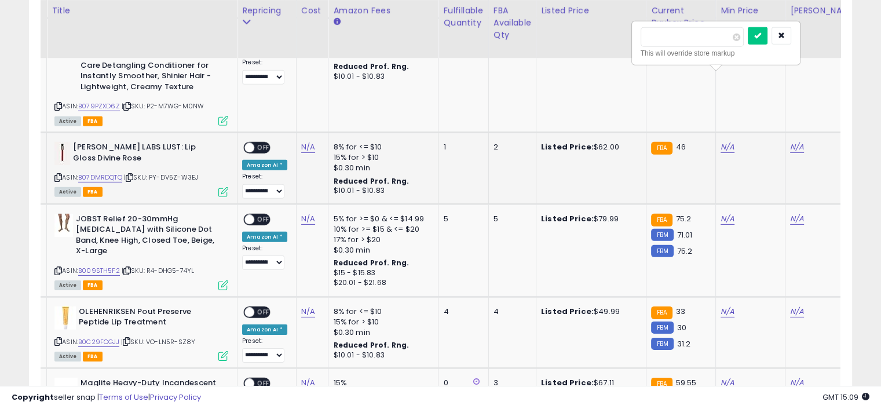
type input "**"
click button "submit" at bounding box center [758, 35] width 20 height 17
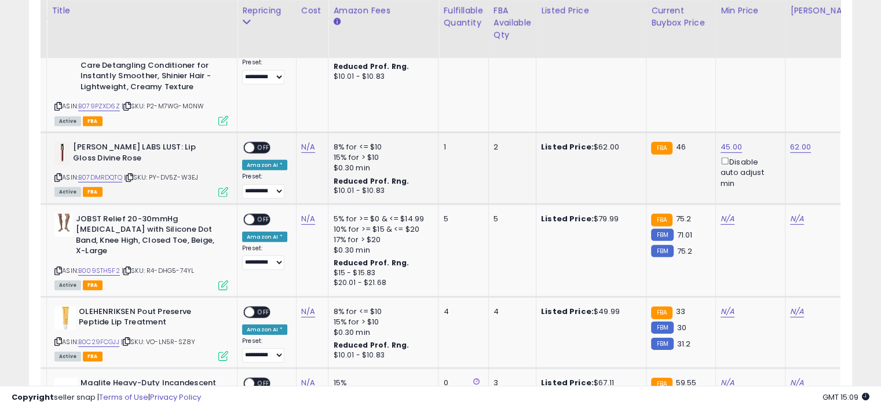
click at [263, 143] on span "OFF" at bounding box center [263, 148] width 19 height 10
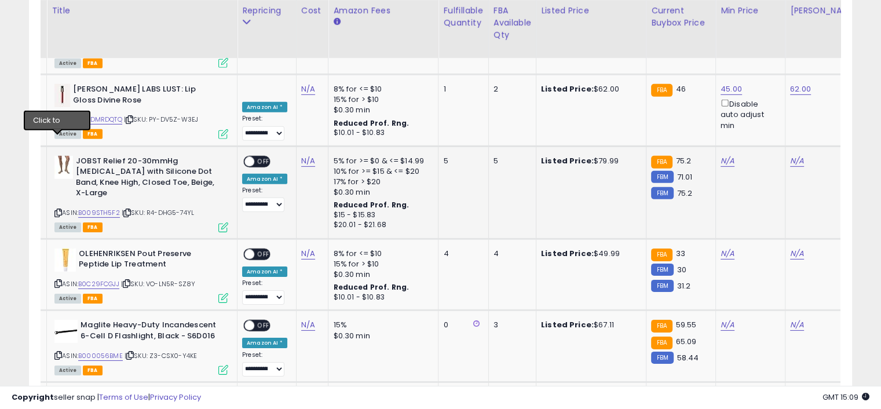
click at [56, 210] on icon at bounding box center [58, 213] width 8 height 6
click at [95, 208] on link "B009STH5F2" at bounding box center [99, 213] width 42 height 10
click at [723, 155] on link "N/A" at bounding box center [728, 161] width 14 height 12
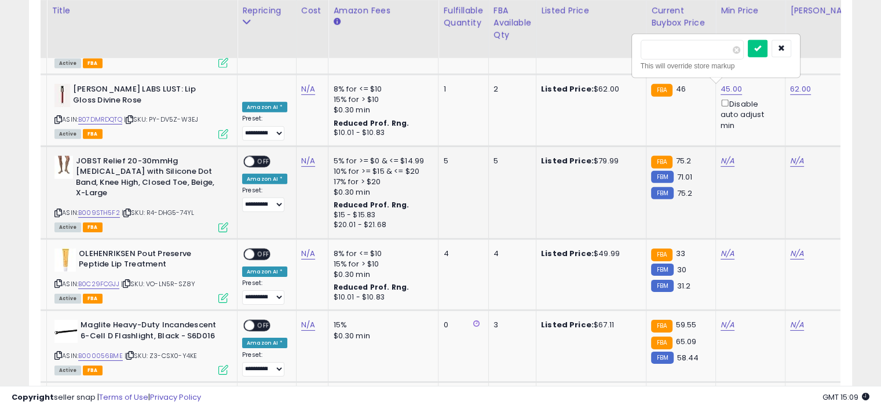
type input "**"
click button "submit" at bounding box center [758, 48] width 20 height 17
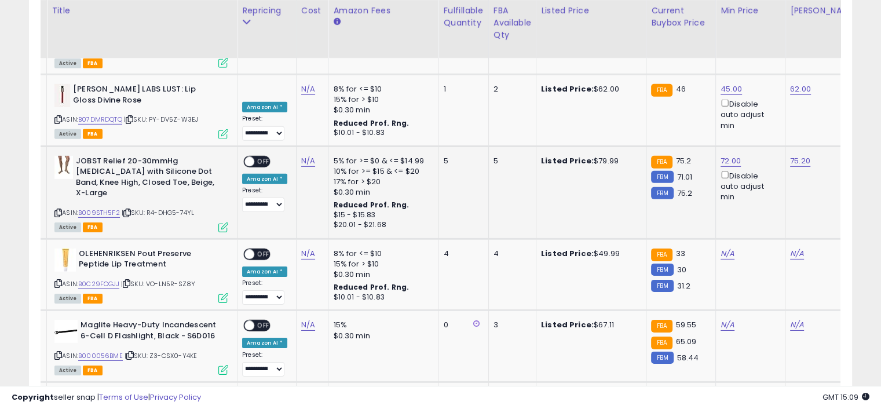
click at [262, 156] on span "OFF" at bounding box center [263, 161] width 19 height 10
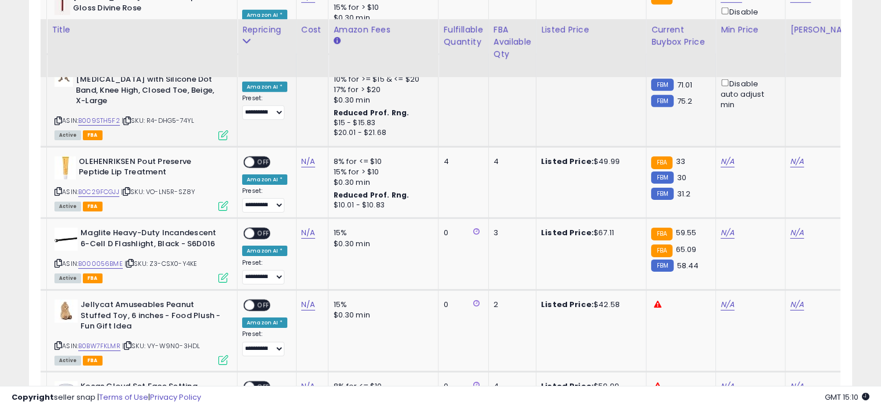
scroll to position [3759, 0]
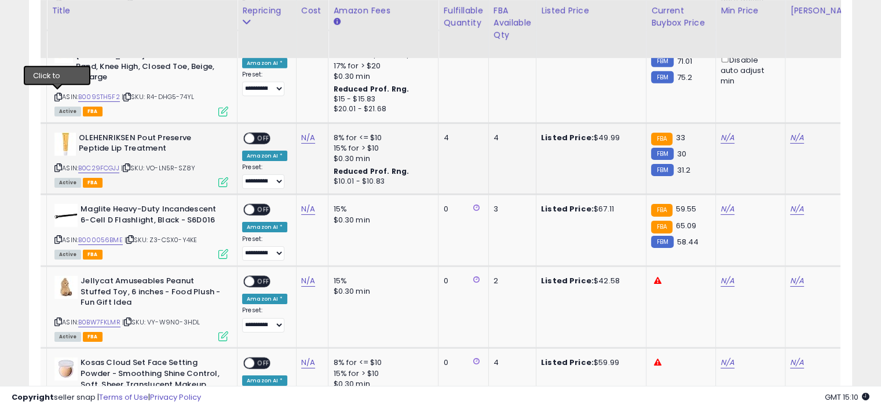
click at [58, 164] on icon at bounding box center [58, 167] width 8 height 6
click at [100, 163] on link "B0C29FCGJJ" at bounding box center [98, 168] width 41 height 10
click at [726, 132] on link "N/A" at bounding box center [728, 138] width 14 height 12
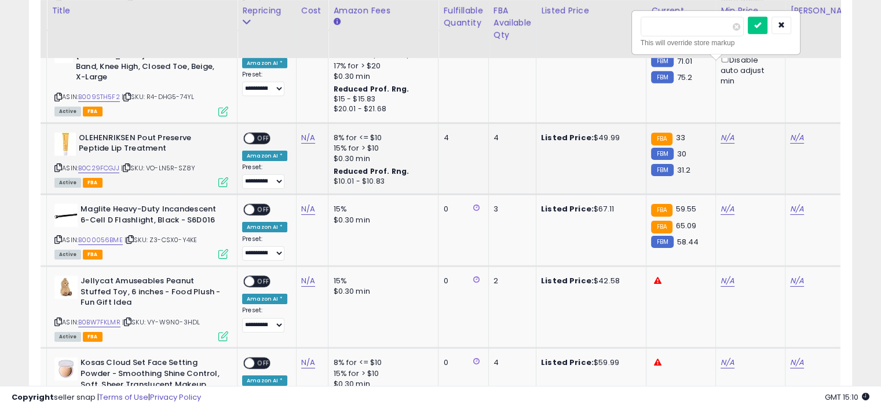
type input "**"
click button "submit" at bounding box center [758, 25] width 20 height 17
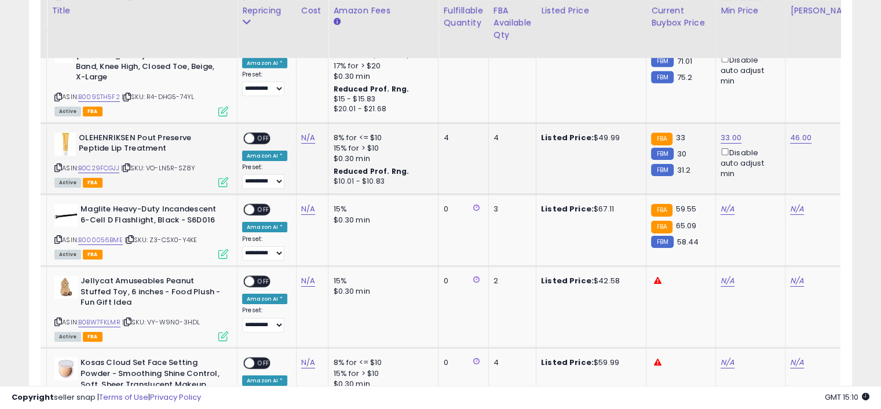
click at [264, 133] on span "OFF" at bounding box center [263, 138] width 19 height 10
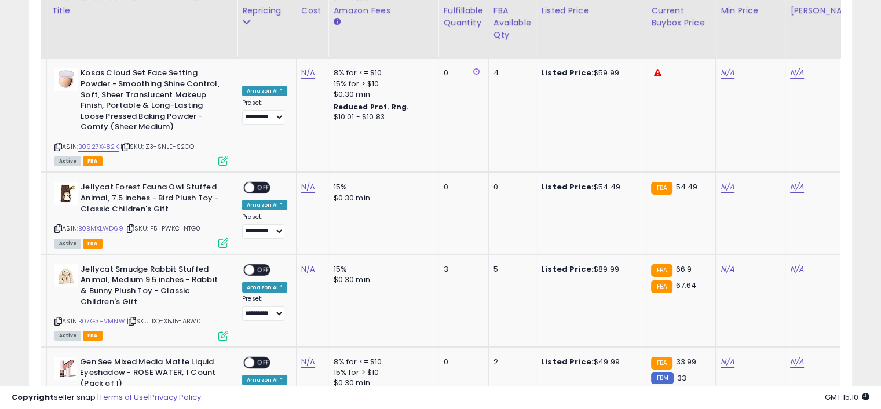
scroll to position [4104, 0]
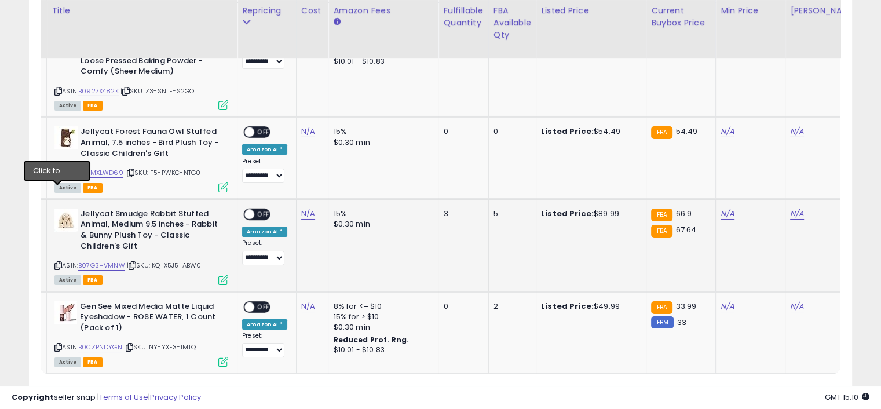
click at [56, 262] on icon at bounding box center [58, 265] width 8 height 6
click at [102, 261] on link "B07G3HVMNW" at bounding box center [101, 266] width 47 height 10
click at [724, 208] on link "N/A" at bounding box center [728, 214] width 14 height 12
type input "**"
click button "submit" at bounding box center [758, 98] width 20 height 17
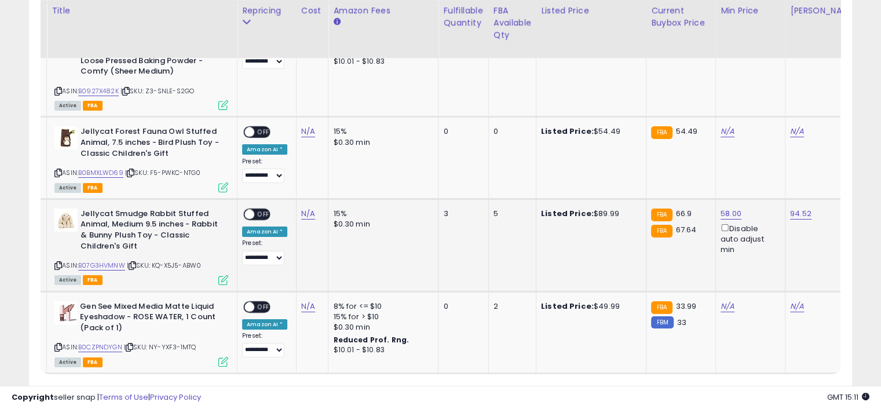
click at [262, 209] on span "OFF" at bounding box center [263, 214] width 19 height 10
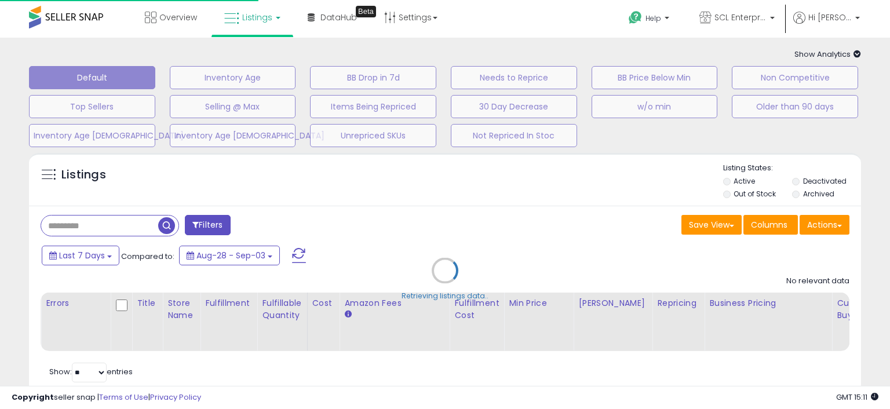
select select "**"
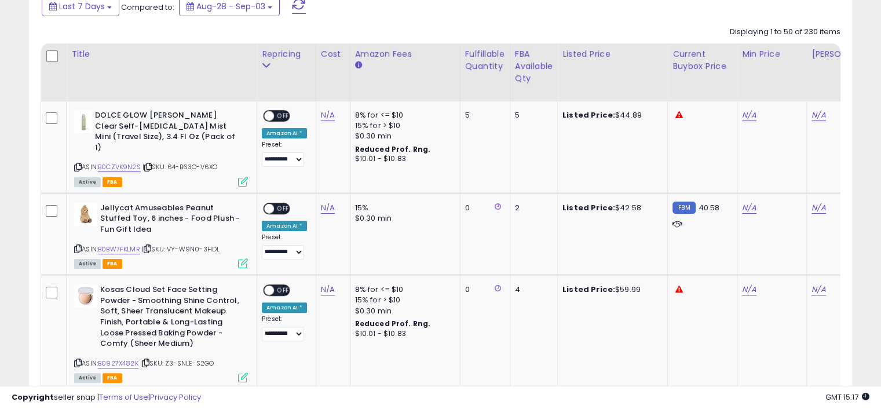
scroll to position [283, 0]
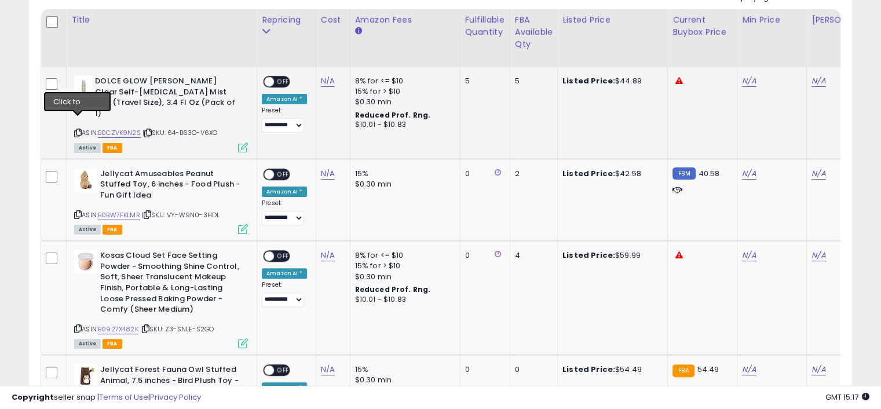
click at [77, 130] on icon at bounding box center [78, 133] width 8 height 6
click at [115, 128] on link "B0CZVK9N2S" at bounding box center [119, 133] width 43 height 10
click at [743, 82] on link "N/A" at bounding box center [749, 81] width 14 height 12
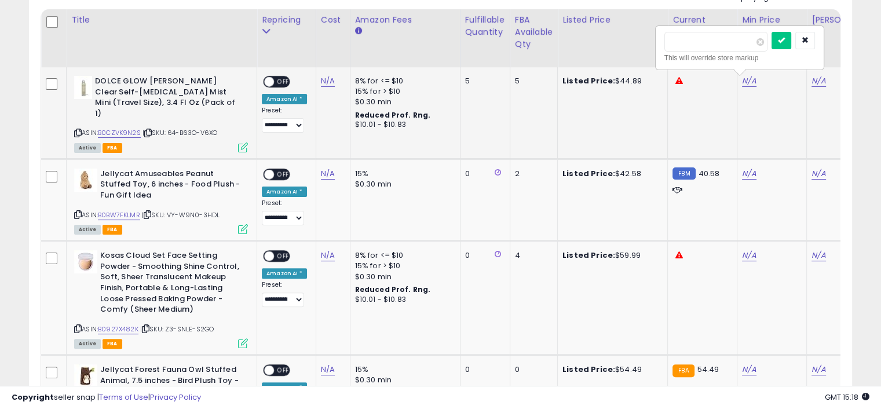
scroll to position [0, 22]
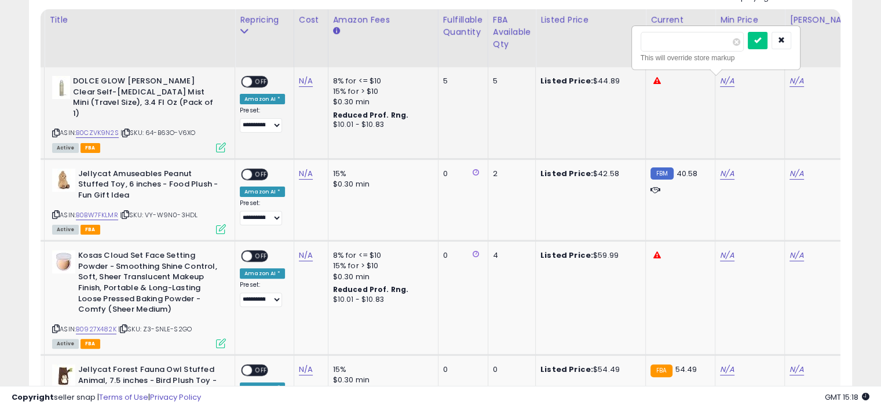
type input "*****"
click button "submit" at bounding box center [758, 40] width 20 height 17
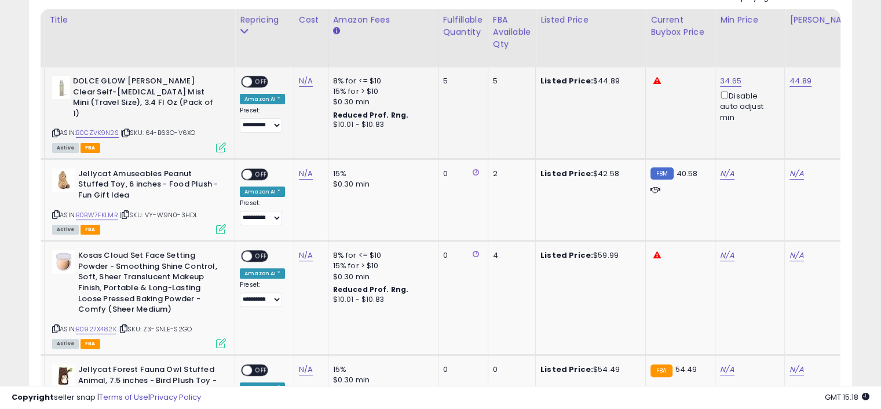
click at [264, 81] on span "OFF" at bounding box center [261, 82] width 19 height 10
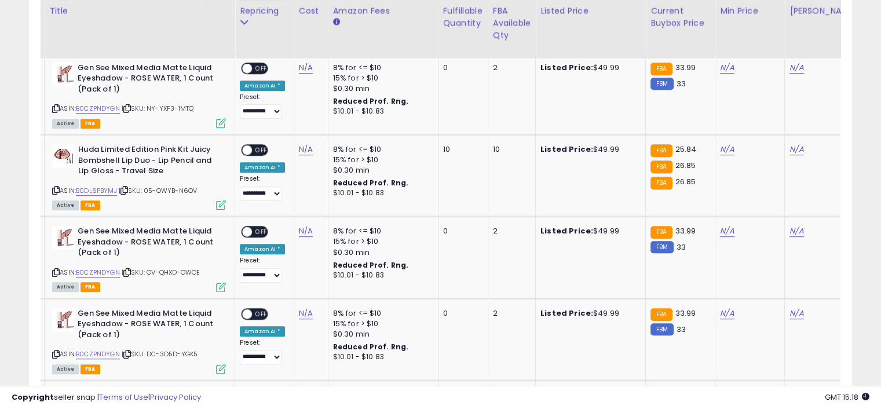
scroll to position [689, 0]
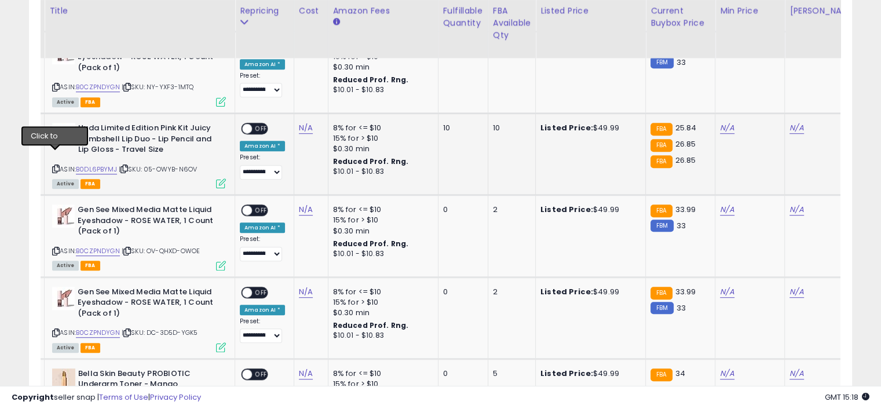
click at [56, 166] on icon at bounding box center [56, 169] width 8 height 6
click at [97, 164] on link "B0DL6PBYMJ" at bounding box center [96, 169] width 41 height 10
click at [722, 122] on link "N/A" at bounding box center [727, 128] width 14 height 12
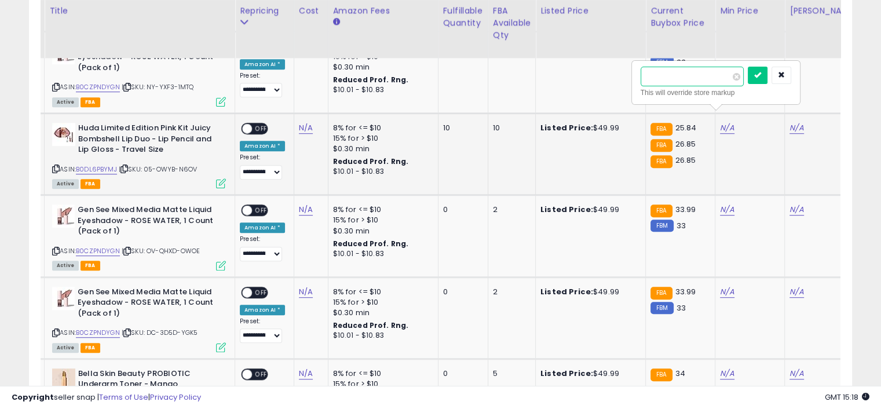
type input "*****"
click button "submit" at bounding box center [758, 75] width 20 height 17
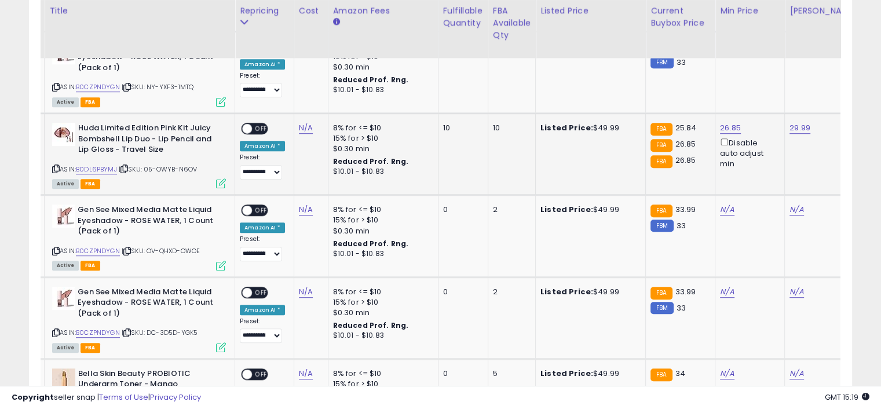
click at [259, 124] on span "OFF" at bounding box center [261, 129] width 19 height 10
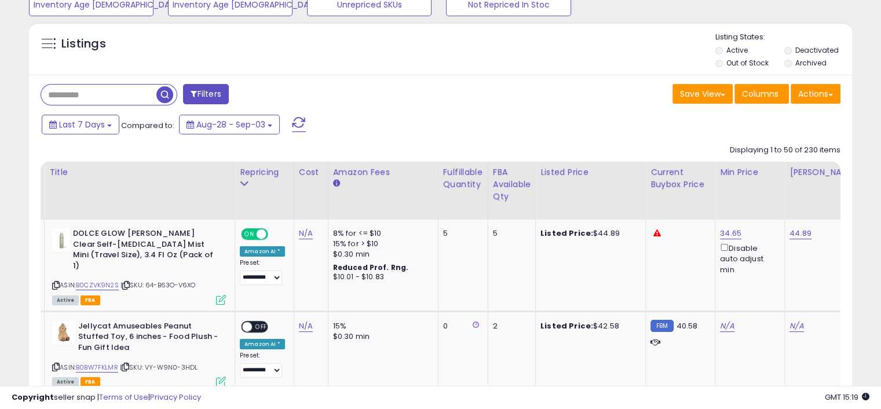
scroll to position [232, 0]
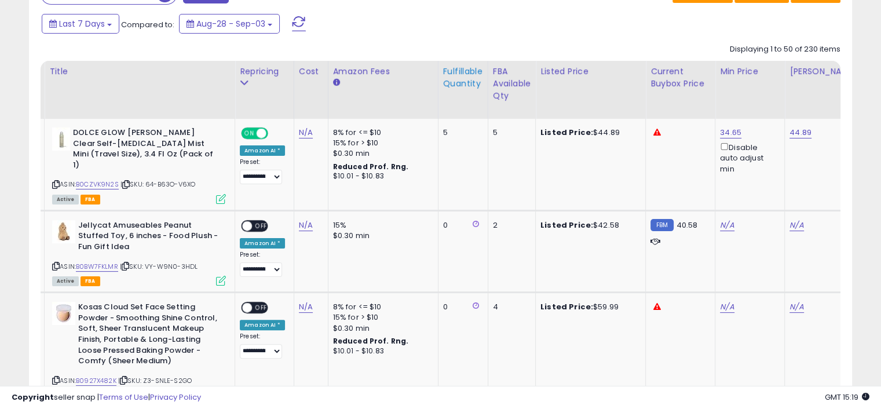
click at [459, 76] on div "Fulfillable Quantity" at bounding box center [463, 77] width 40 height 24
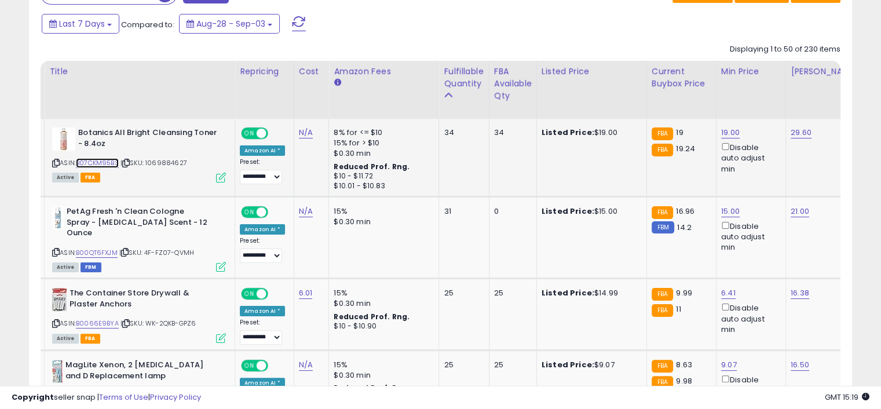
click at [107, 161] on link "B07CKM95B3" at bounding box center [97, 163] width 43 height 10
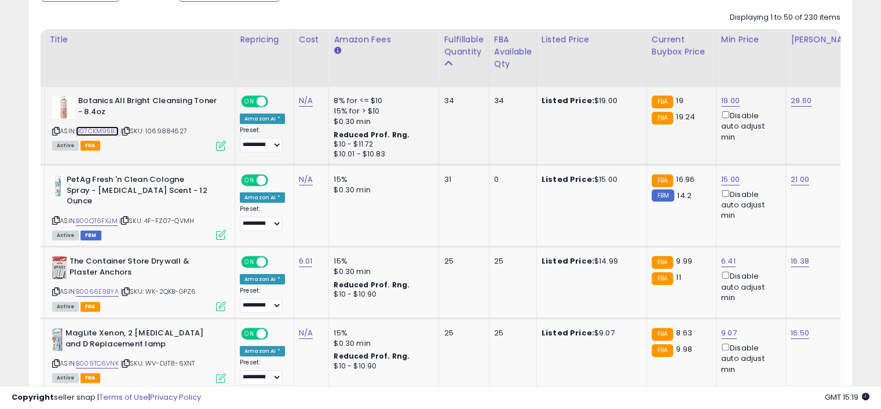
scroll to position [290, 0]
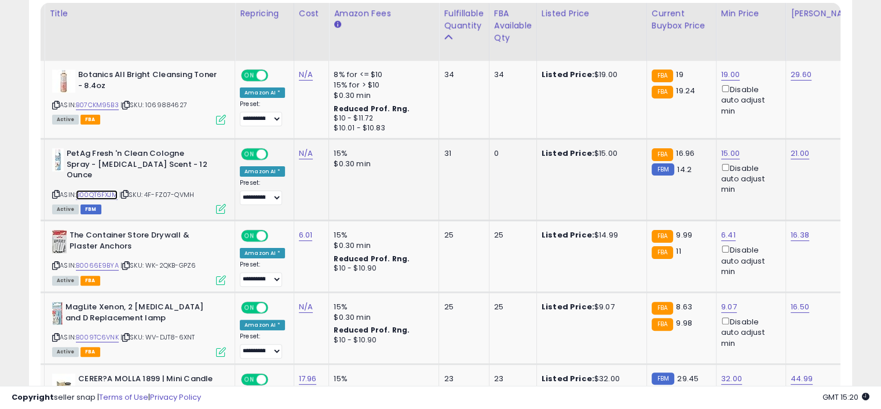
click at [104, 190] on link "B00QT6FXJM" at bounding box center [97, 195] width 42 height 10
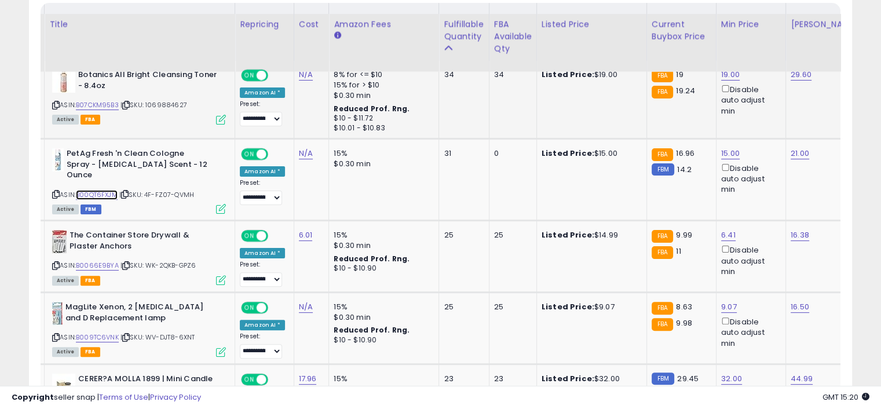
scroll to position [405, 0]
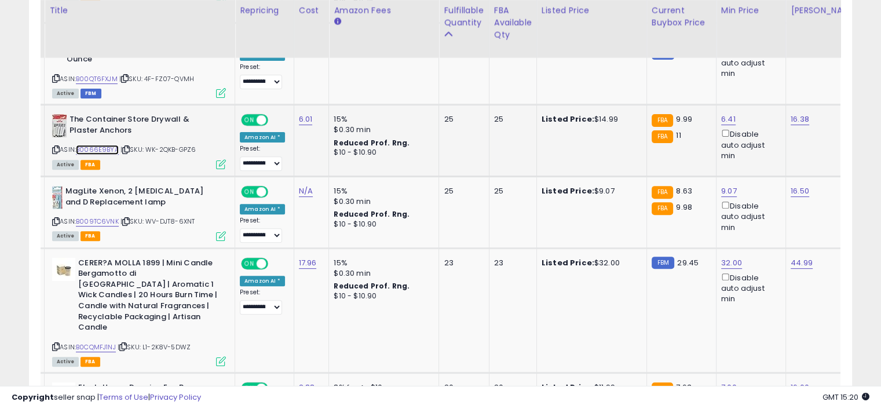
click at [105, 145] on link "B0066E9BYA" at bounding box center [97, 150] width 43 height 10
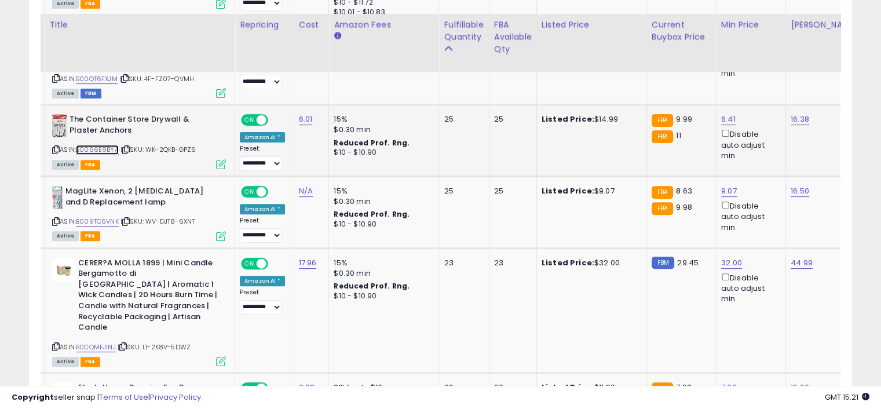
scroll to position [463, 0]
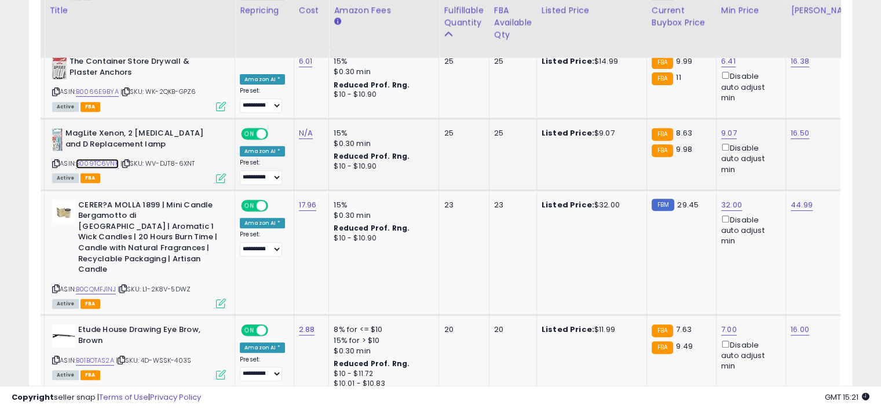
click at [105, 159] on link "B009TC6VNK" at bounding box center [97, 164] width 43 height 10
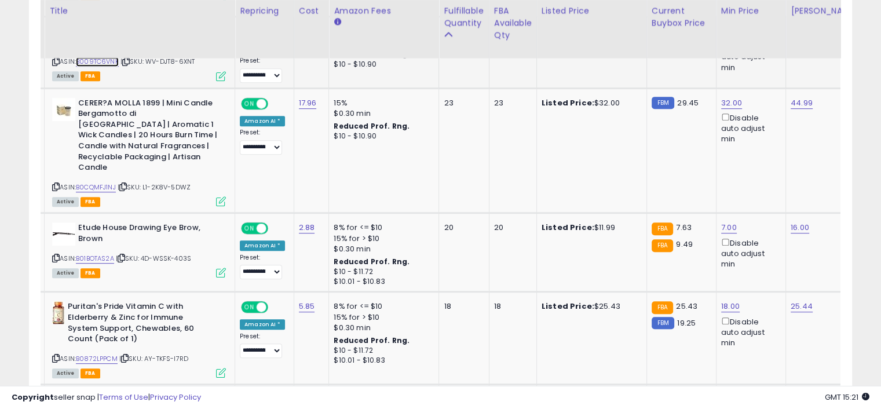
scroll to position [579, 0]
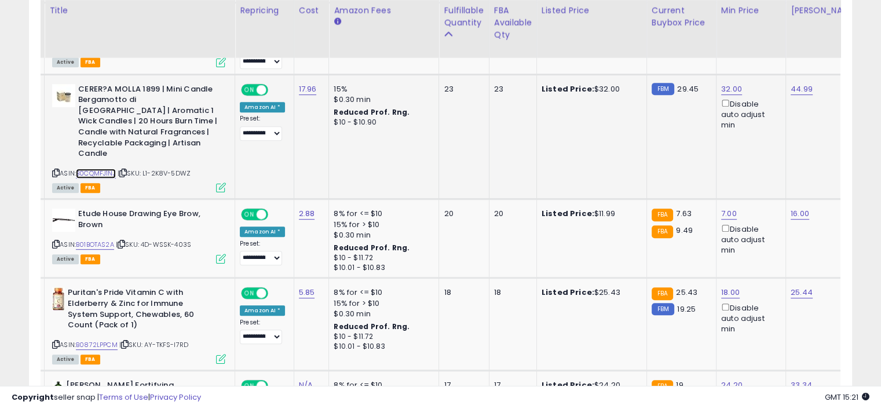
click at [95, 169] on link "B0CQMFJ1NJ" at bounding box center [96, 174] width 40 height 10
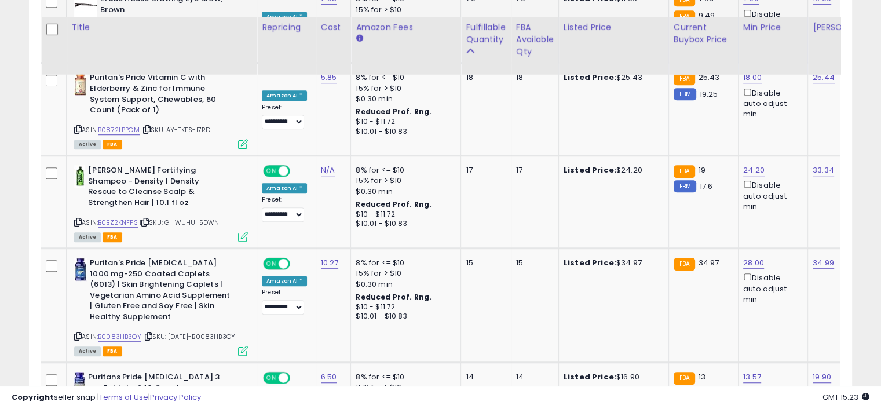
scroll to position [811, 0]
